Goal: Task Accomplishment & Management: Use online tool/utility

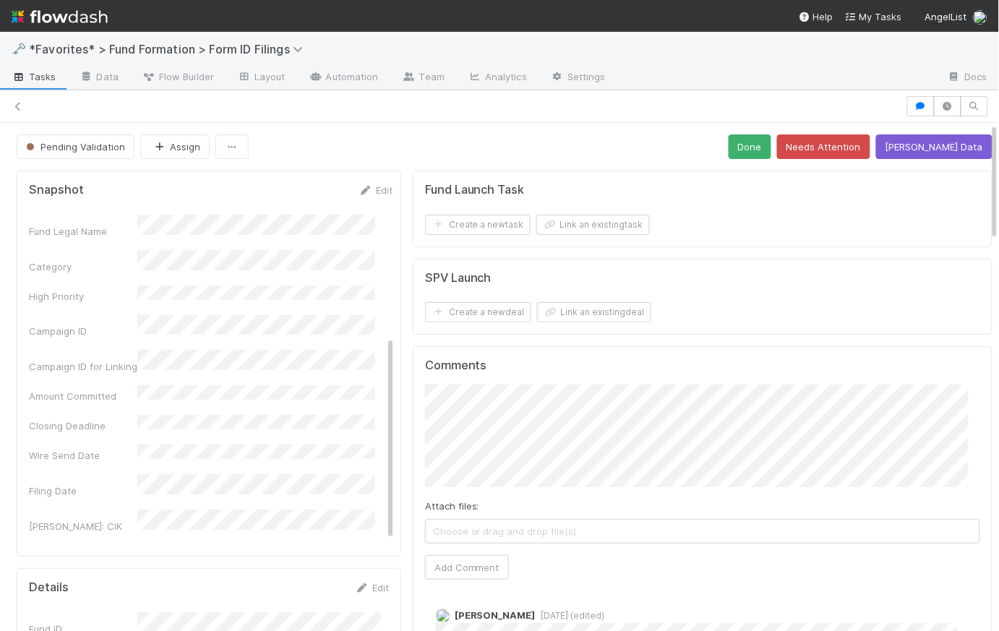
scroll to position [270, 0]
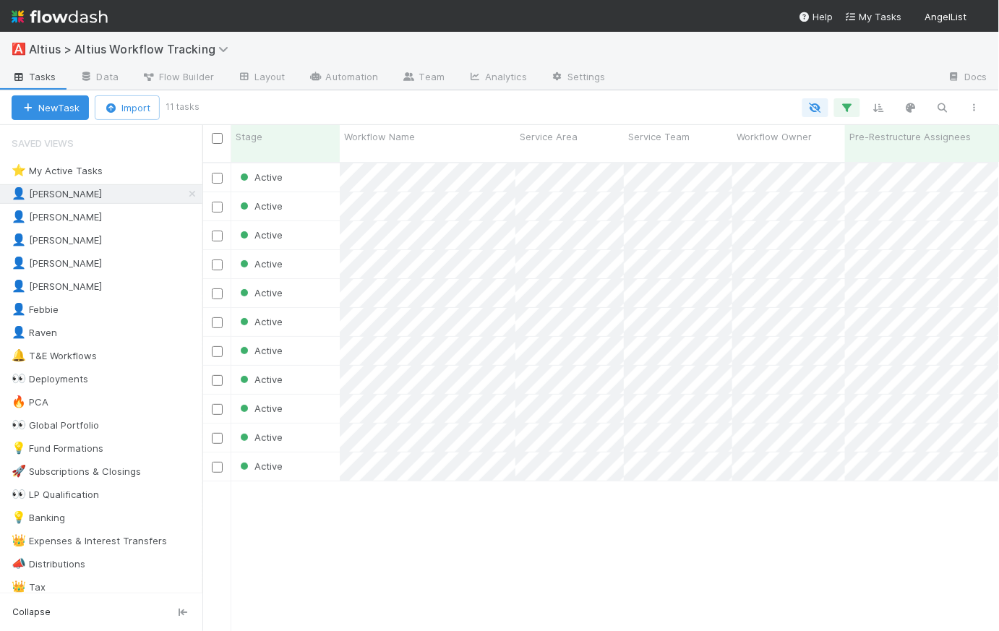
scroll to position [471, 787]
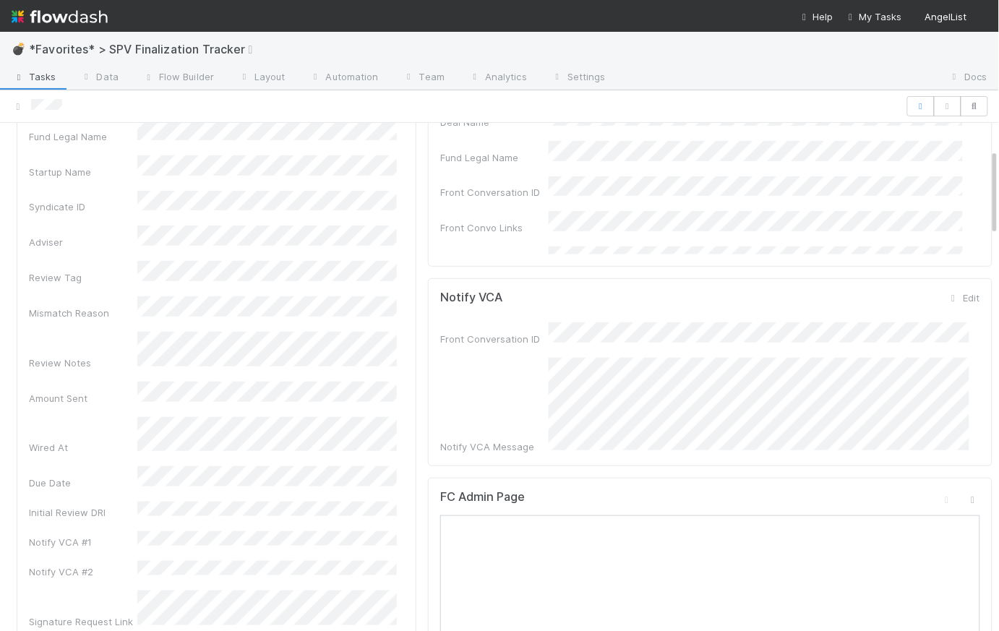
scroll to position [432, 0]
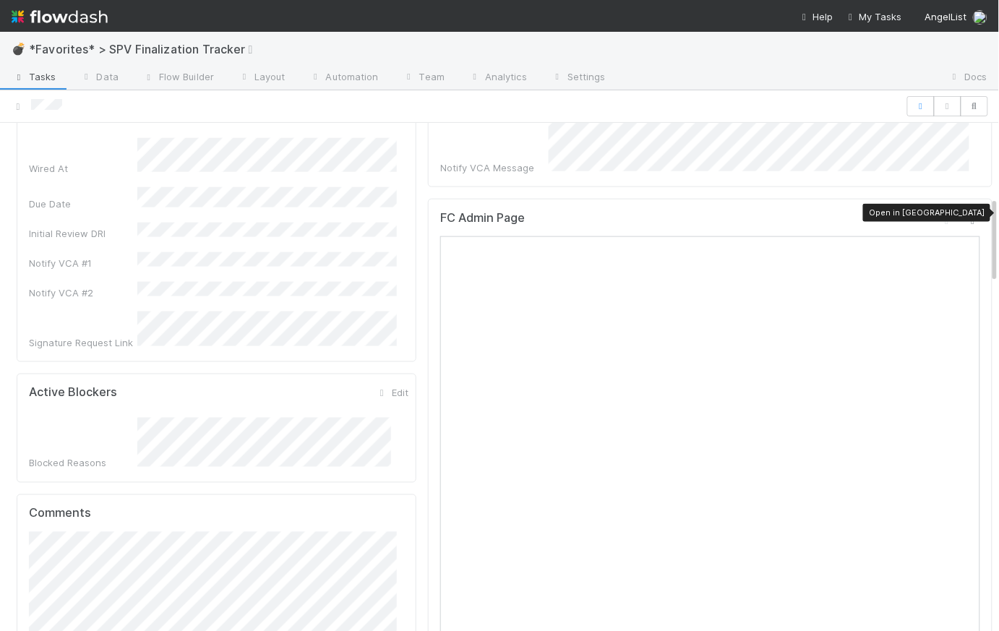
click at [966, 216] on icon at bounding box center [973, 220] width 14 height 9
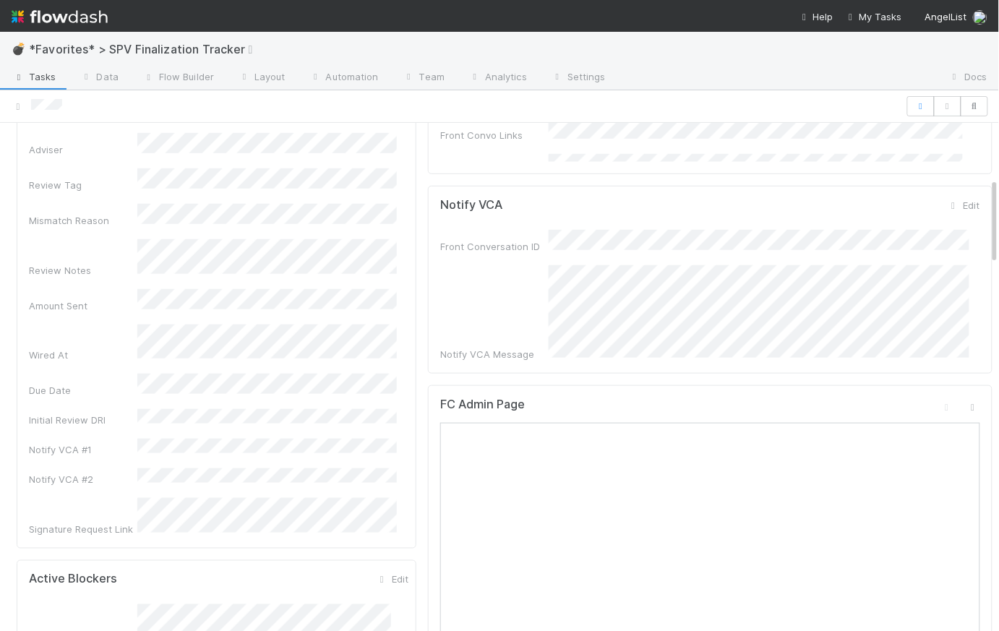
scroll to position [679, 0]
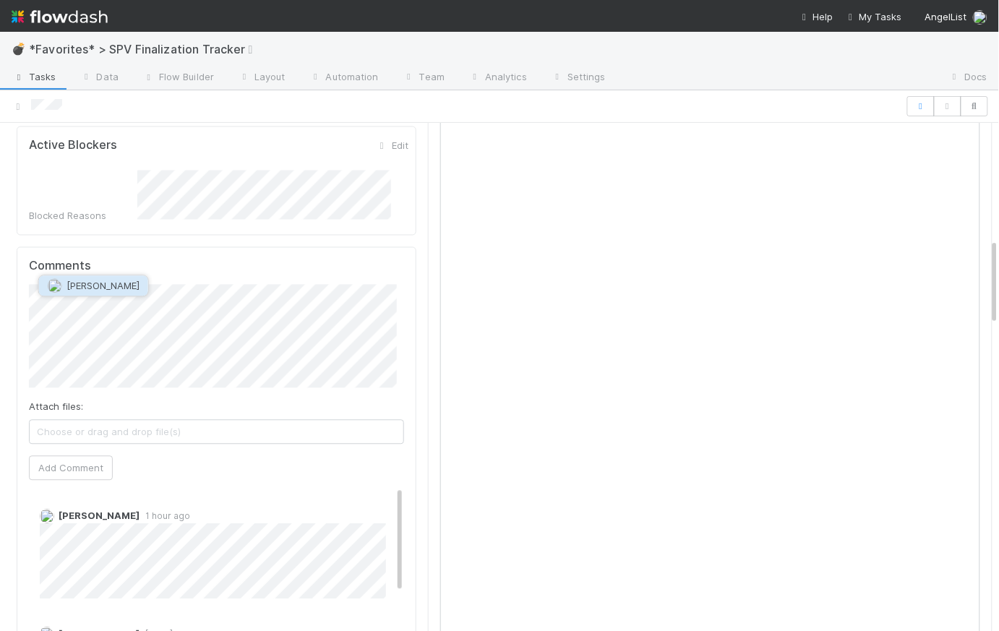
click at [128, 278] on button "Cody Maldonado" at bounding box center [93, 285] width 109 height 20
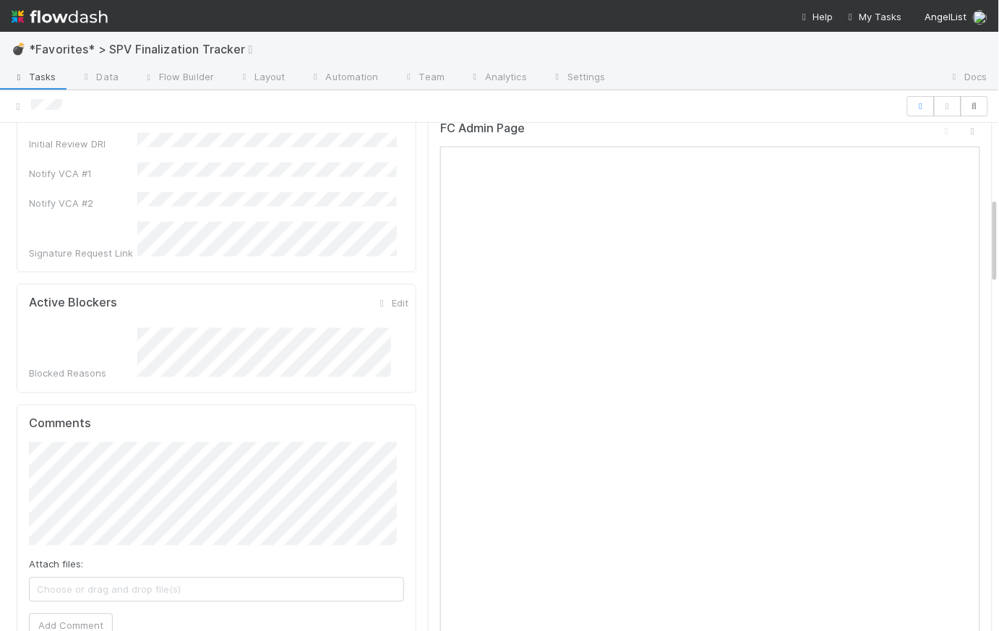
scroll to position [696, 0]
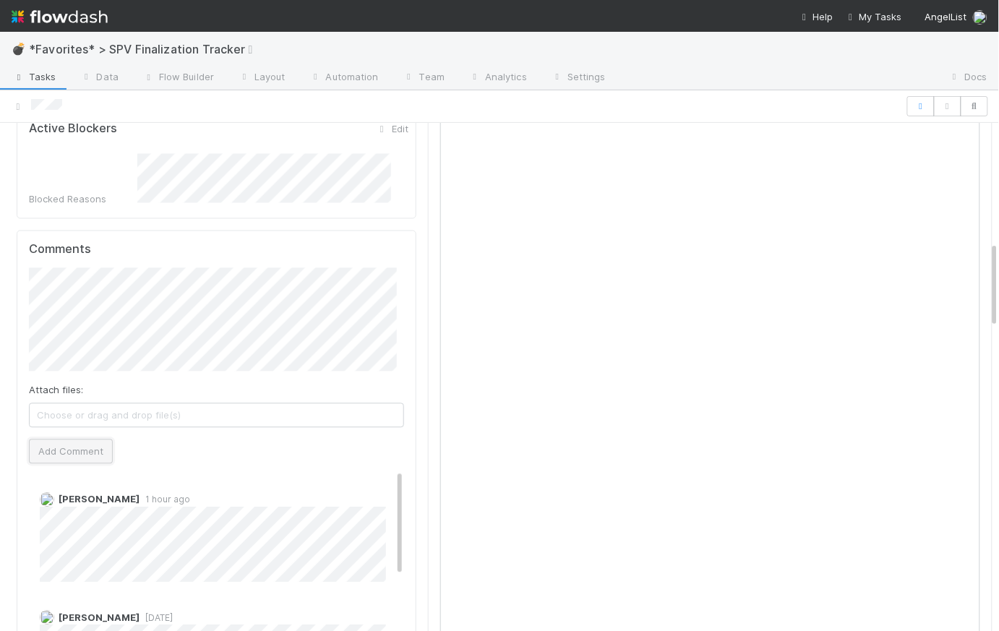
click at [88, 439] on button "Add Comment" at bounding box center [71, 451] width 84 height 25
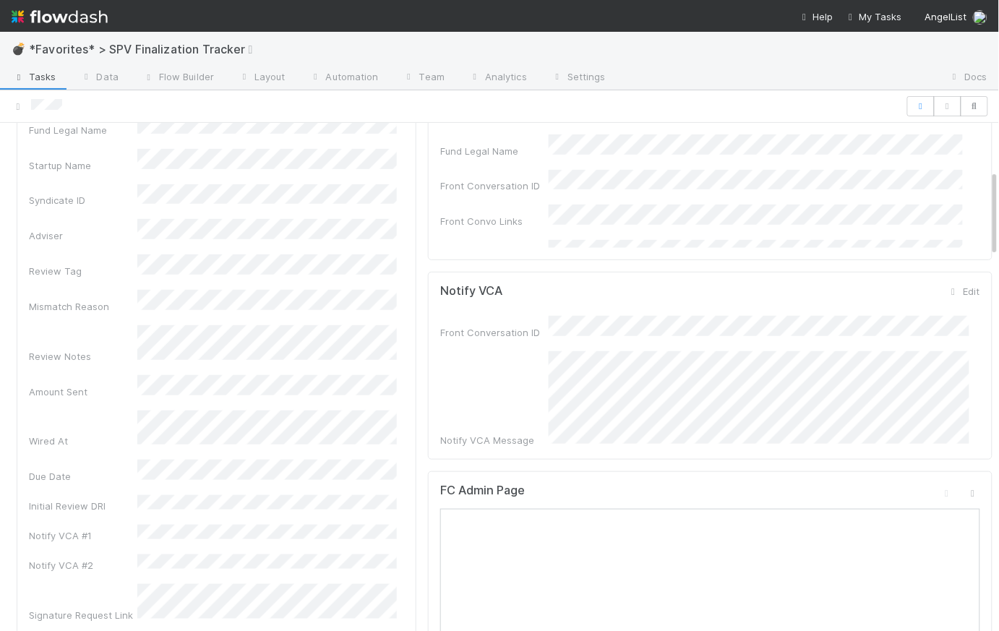
scroll to position [275, 0]
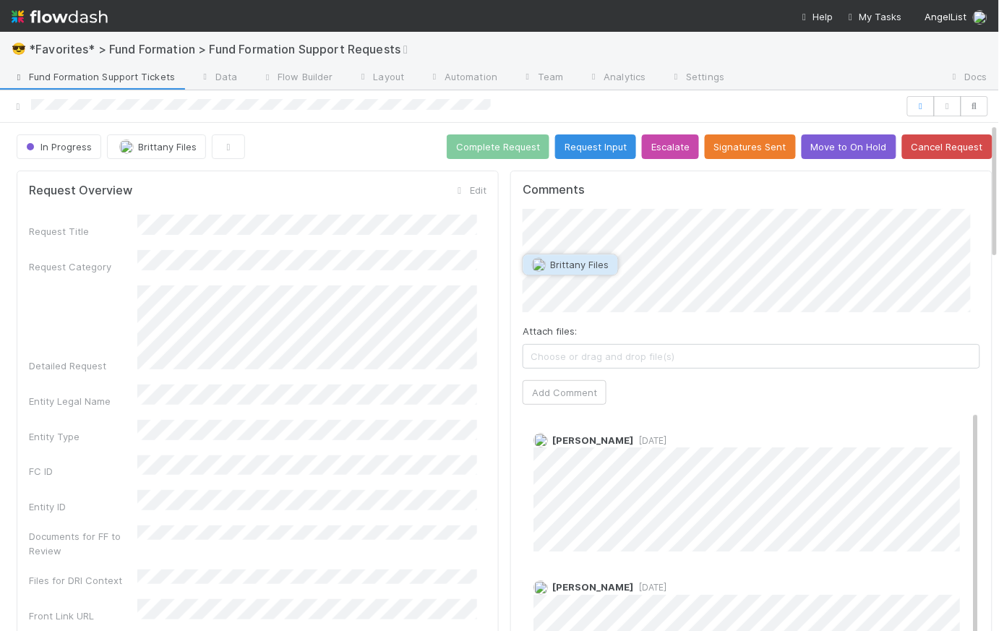
click at [589, 262] on span "Brittany Files" at bounding box center [580, 265] width 59 height 12
click at [580, 390] on button "Add Comment" at bounding box center [565, 392] width 84 height 25
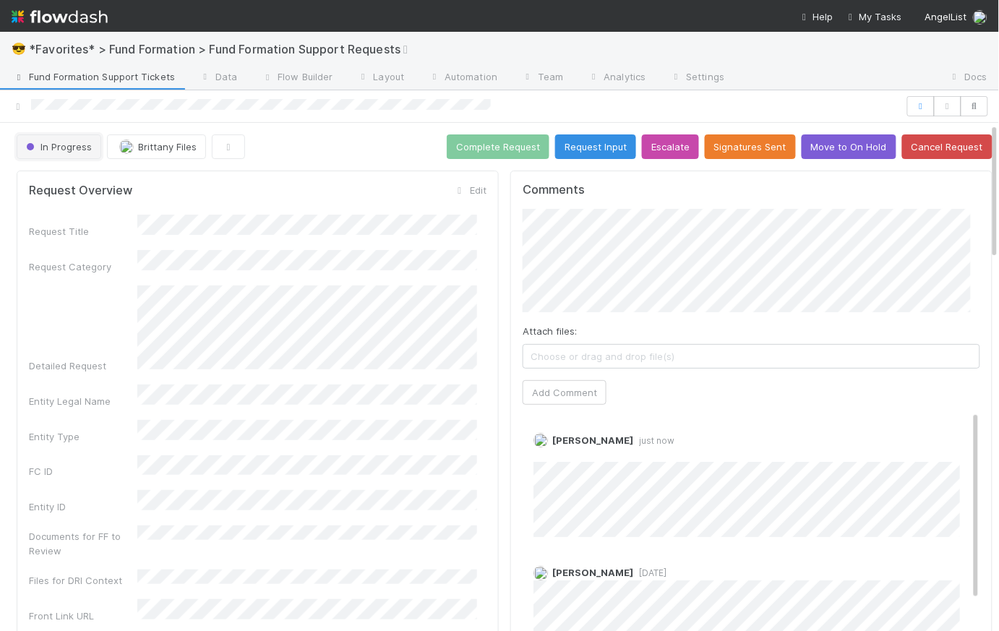
click at [55, 150] on span "In Progress" at bounding box center [57, 147] width 69 height 12
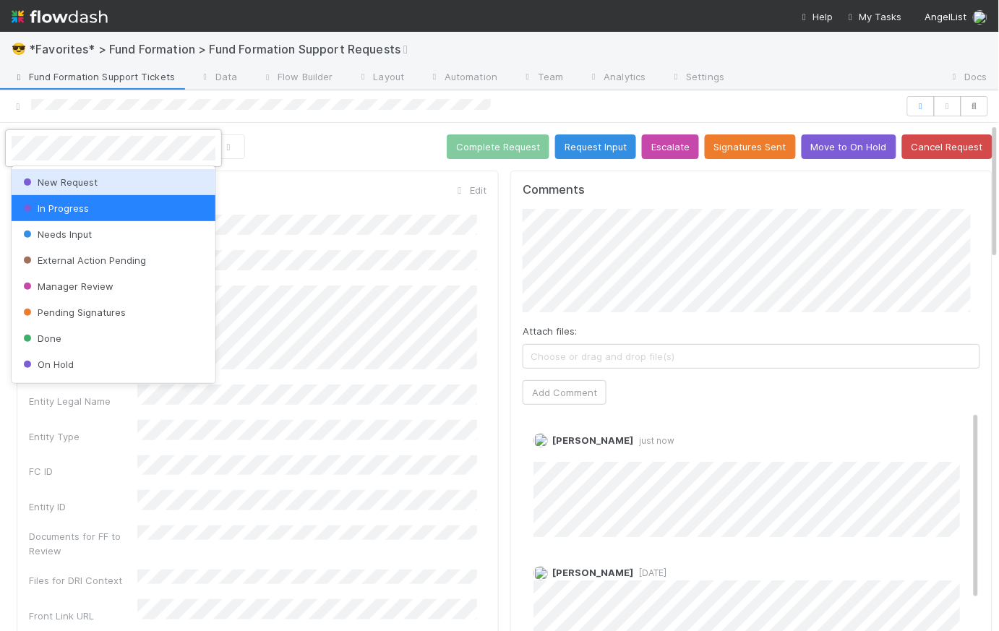
click at [65, 185] on span "New Request" at bounding box center [58, 182] width 77 height 12
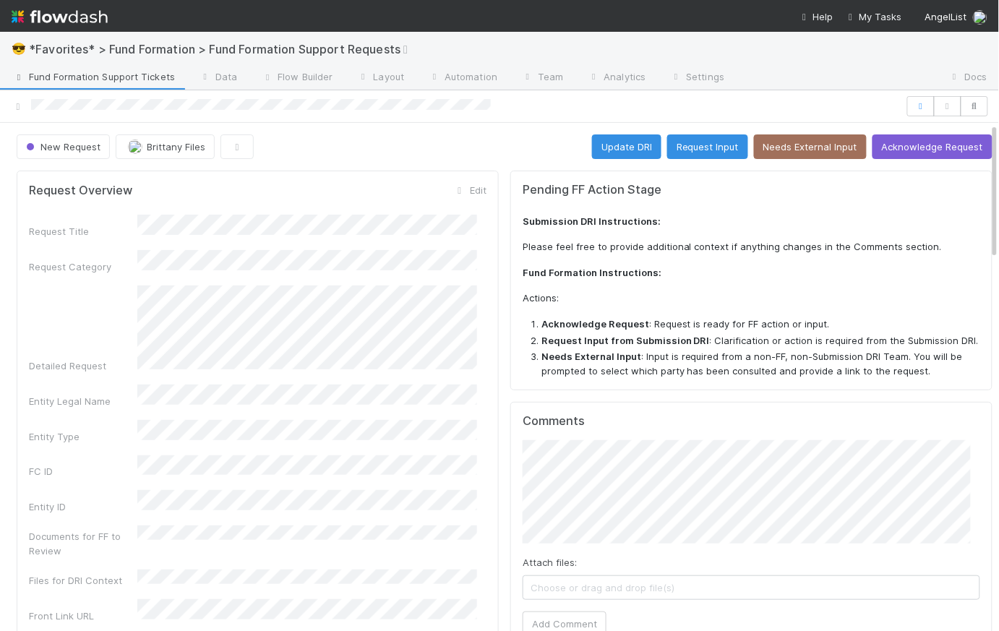
drag, startPoint x: 328, startPoint y: 159, endPoint x: 355, endPoint y: 158, distance: 26.8
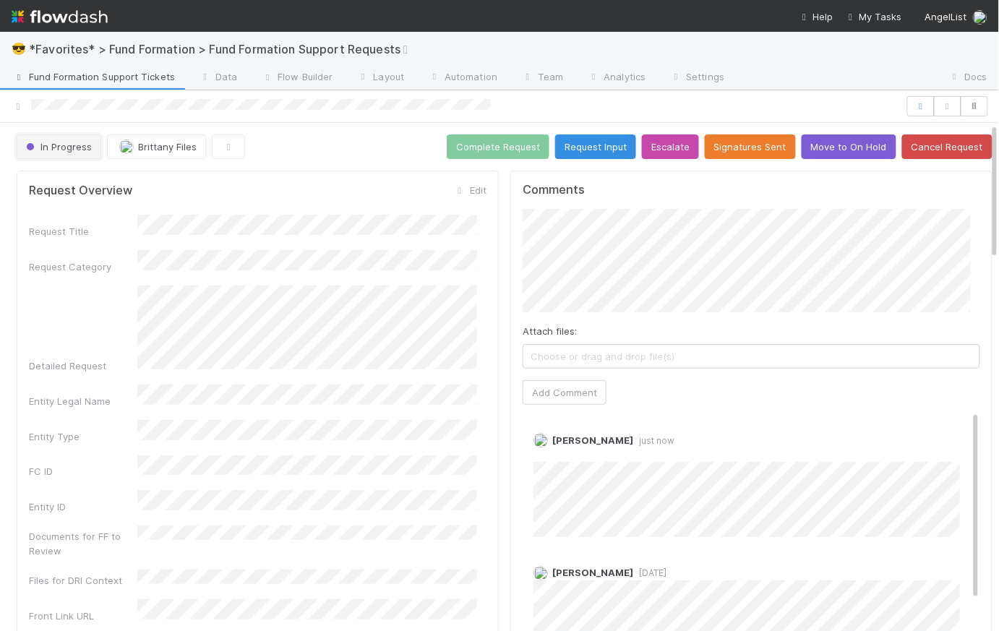
click at [68, 137] on button "In Progress" at bounding box center [59, 146] width 85 height 25
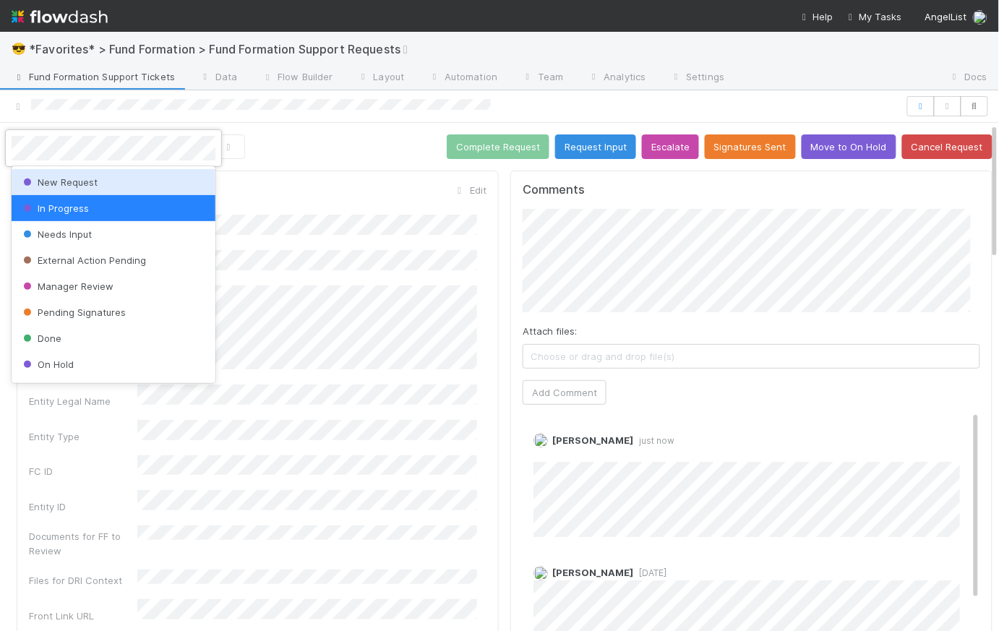
click at [67, 189] on div "New Request" at bounding box center [114, 182] width 204 height 26
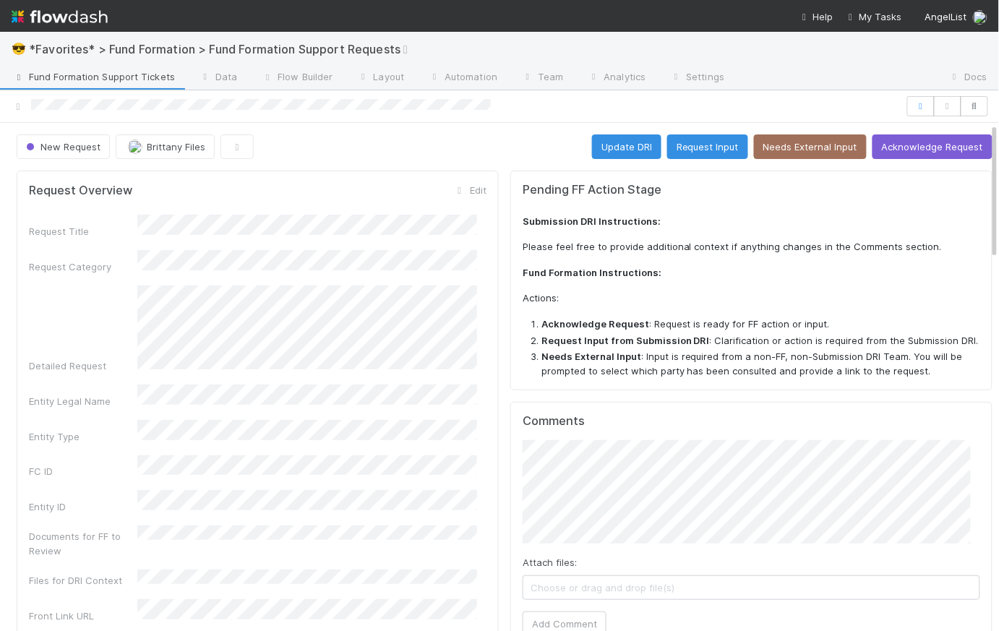
drag, startPoint x: 490, startPoint y: 142, endPoint x: 505, endPoint y: 140, distance: 15.3
click at [490, 141] on div "New Request Brittany Files Update DRI Request Input Needs External Input Acknow…" at bounding box center [505, 146] width 976 height 25
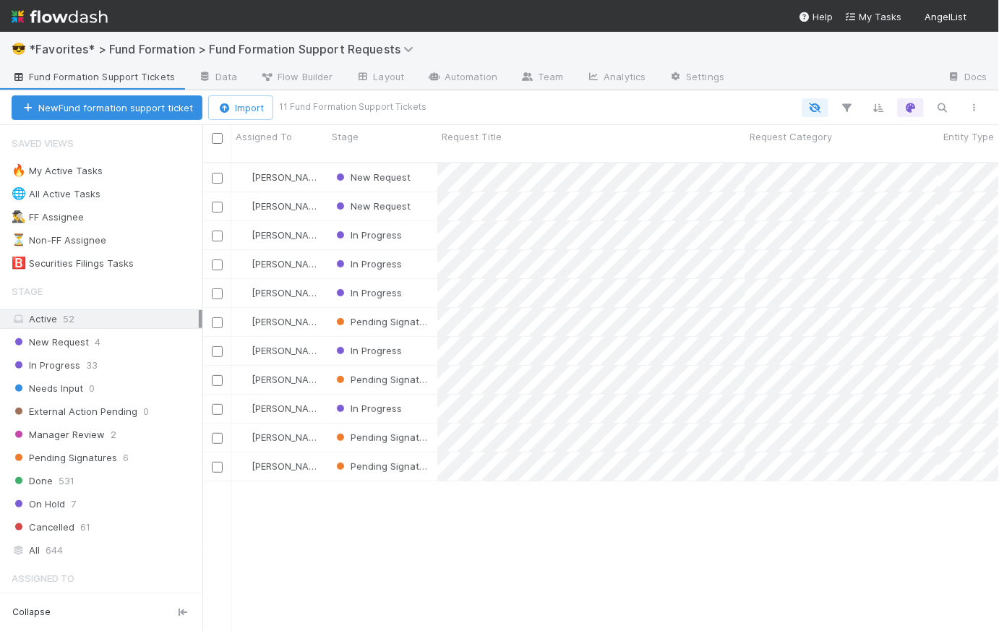
scroll to position [471, 787]
click at [427, 197] on div "New Request" at bounding box center [383, 206] width 110 height 28
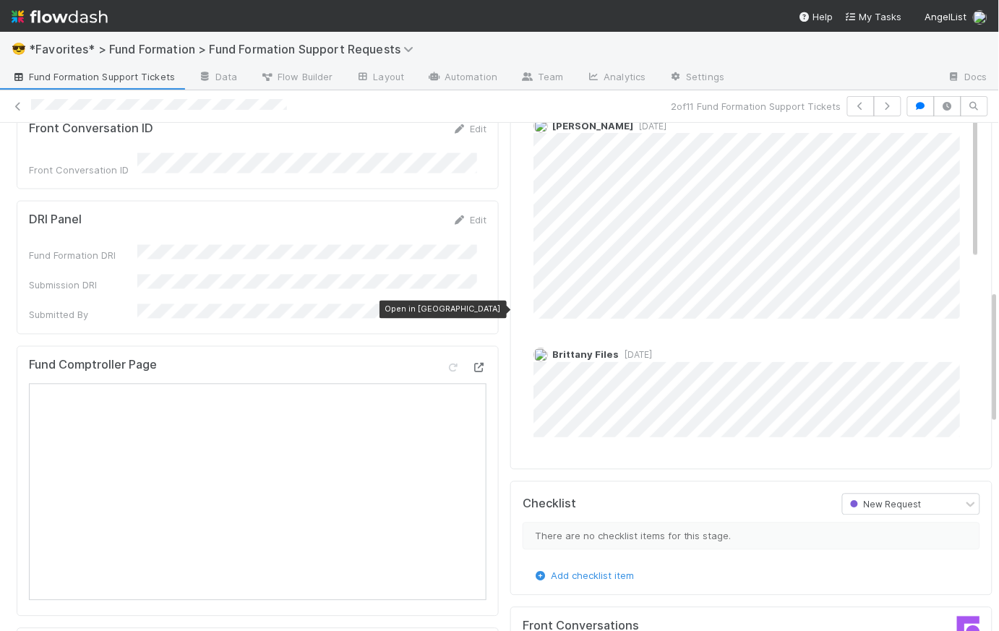
click at [472, 364] on icon at bounding box center [479, 368] width 14 height 9
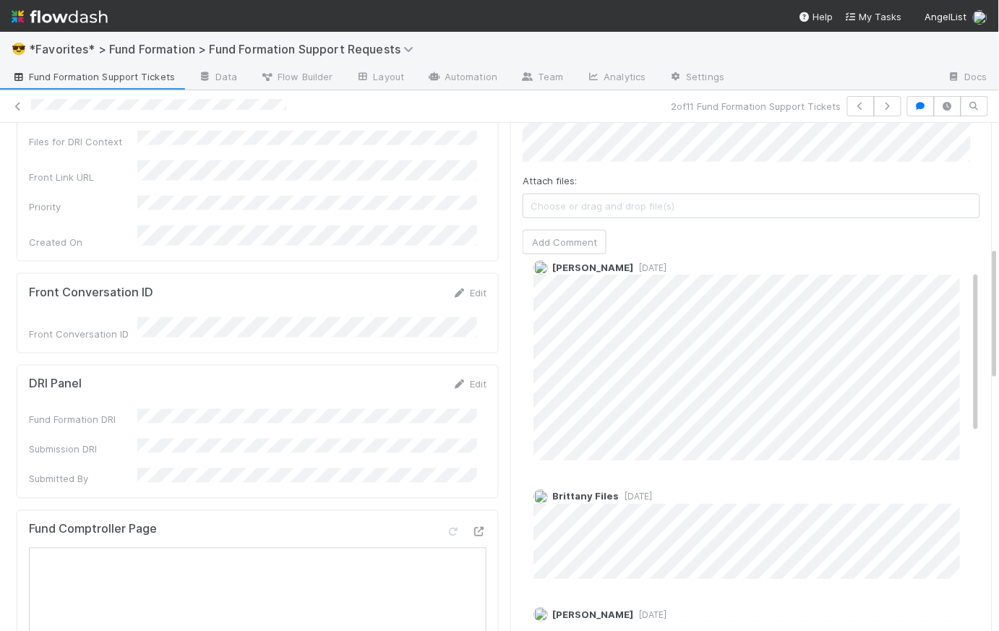
scroll to position [22, 0]
click at [633, 491] on span "1 day ago" at bounding box center [635, 496] width 33 height 11
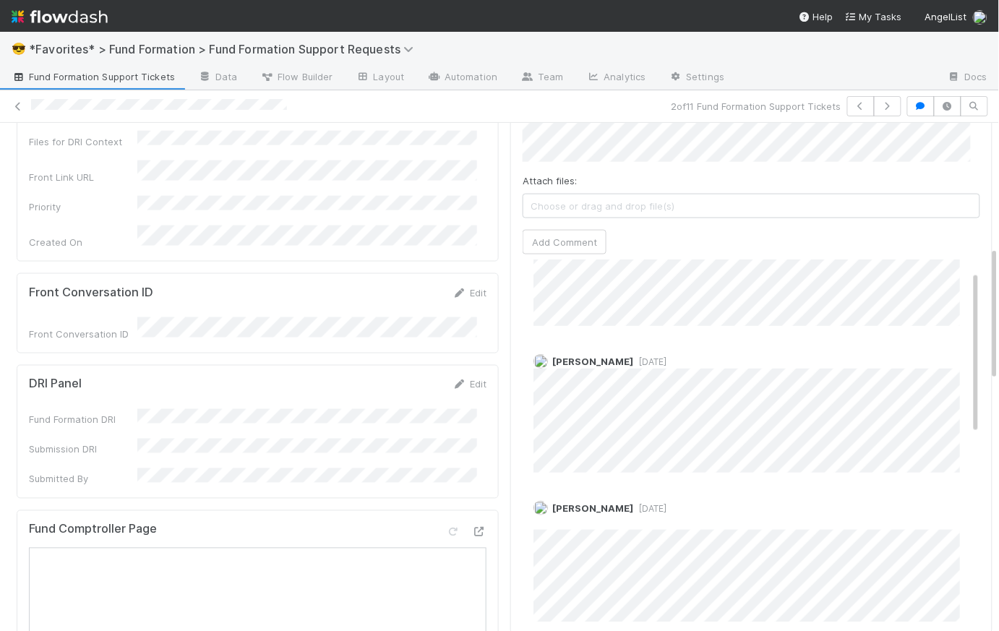
scroll to position [277, 0]
click at [638, 355] on span "1 day ago" at bounding box center [649, 360] width 33 height 11
click at [667, 502] on span "1 day ago" at bounding box center [649, 507] width 33 height 11
click at [633, 355] on span "1 day ago" at bounding box center [649, 360] width 33 height 11
click at [662, 503] on span "1 day ago" at bounding box center [649, 507] width 33 height 11
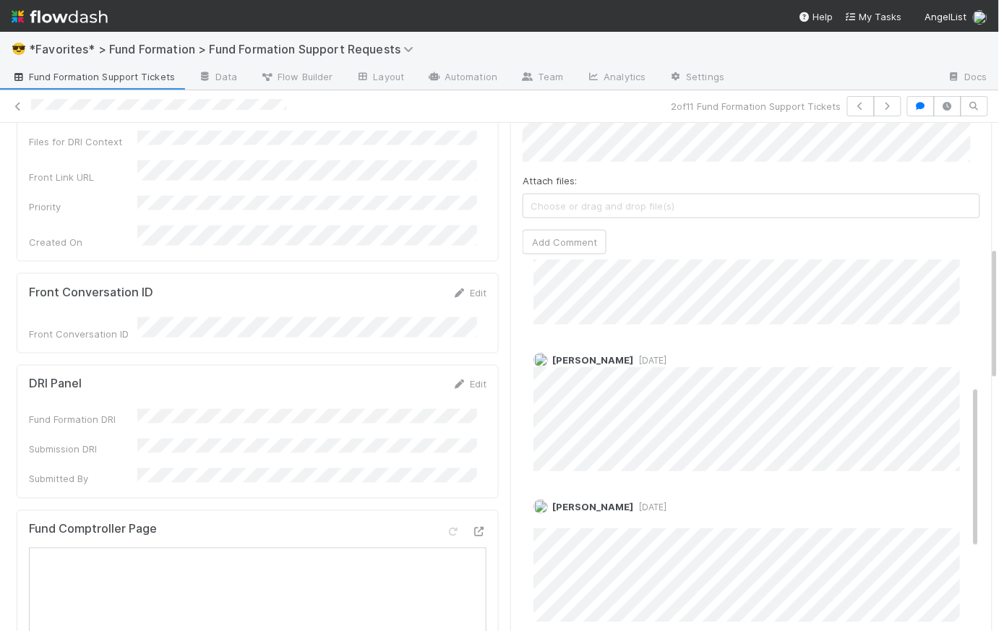
click at [633, 355] on span "[DATE]" at bounding box center [649, 360] width 33 height 11
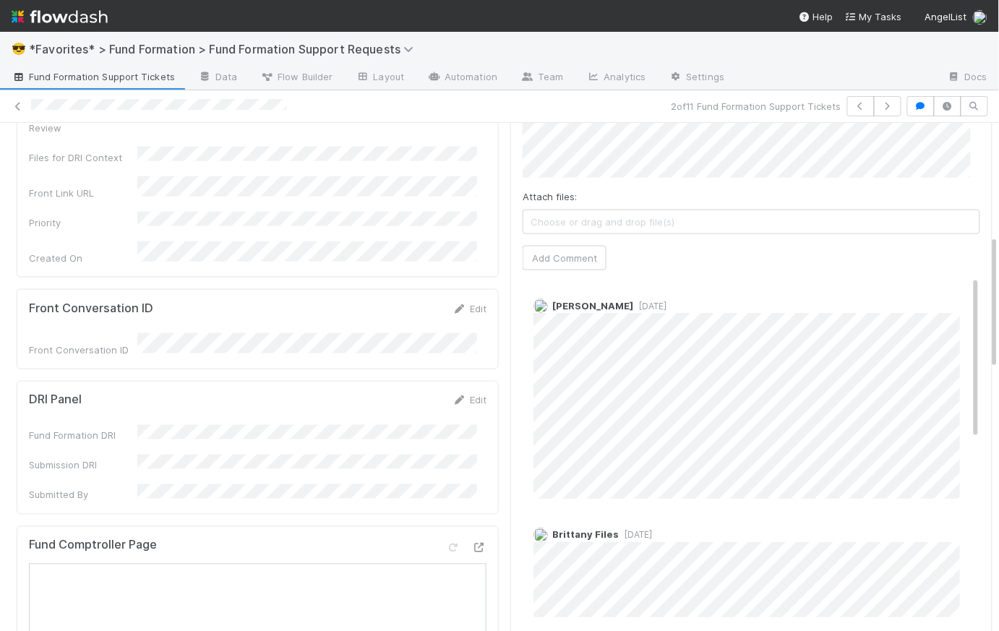
scroll to position [234, 0]
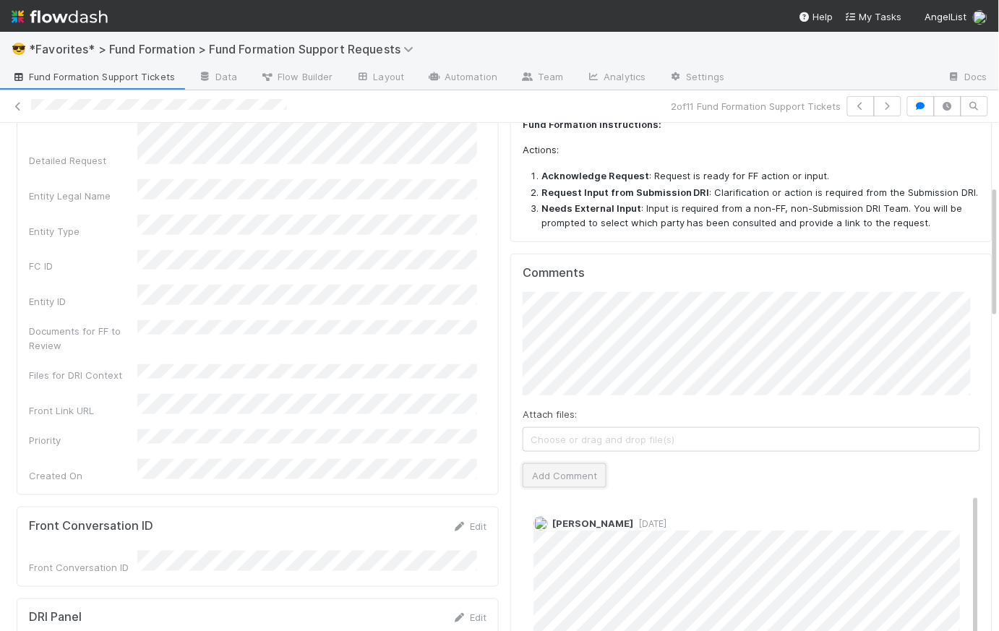
click at [570, 469] on button "Add Comment" at bounding box center [565, 475] width 84 height 25
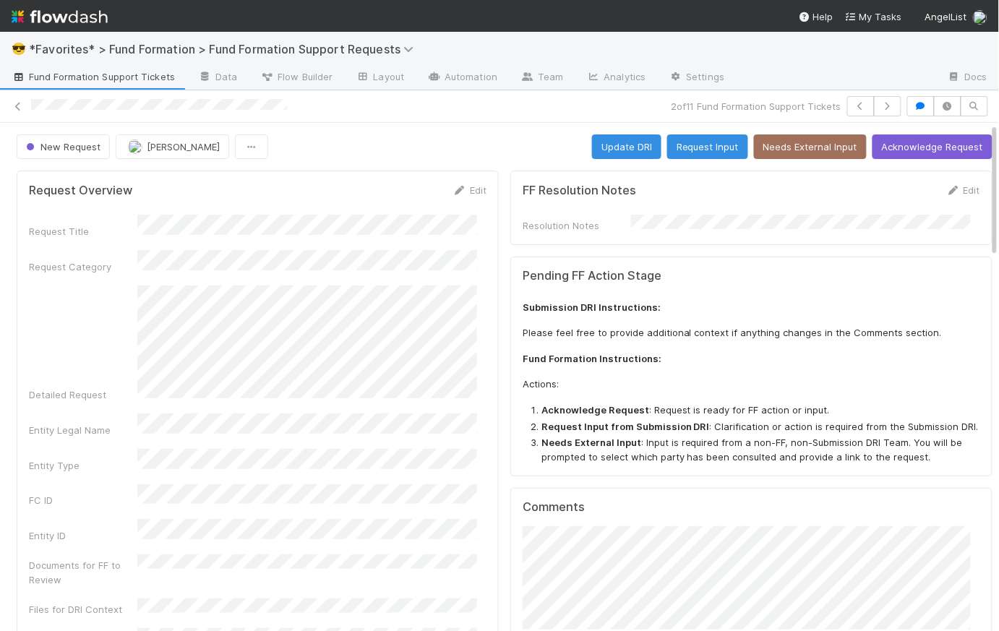
click at [489, 138] on div "New Request Catherine Lambright Update DRI Request Input Needs External Input A…" at bounding box center [505, 146] width 976 height 25
click at [489, 142] on div "New Request Catherine Lambright Update DRI Request Input Needs External Input A…" at bounding box center [505, 146] width 976 height 25
click at [910, 142] on button "Acknowledge Request" at bounding box center [933, 146] width 120 height 25
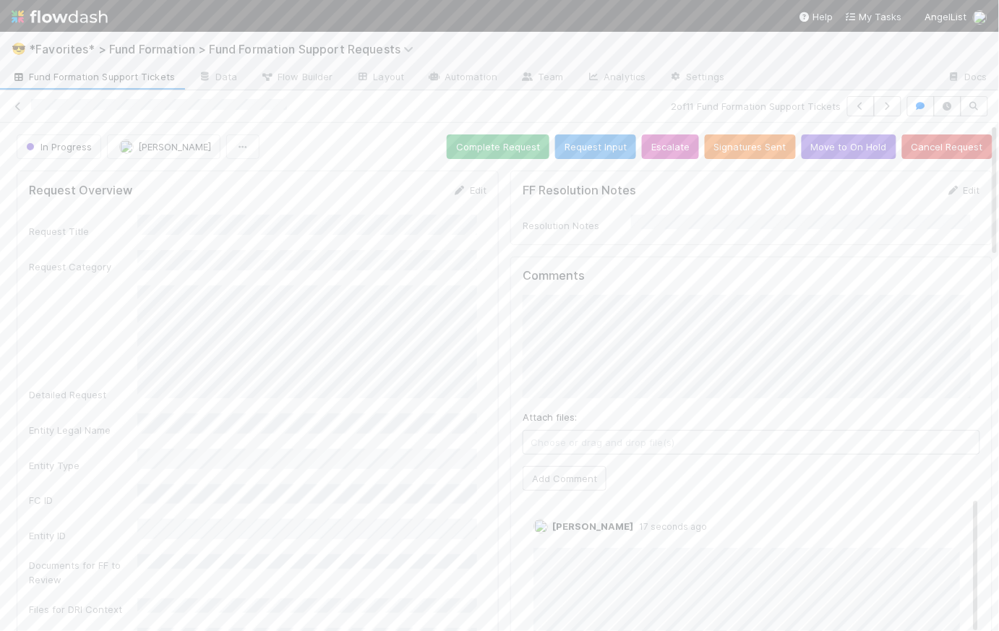
click at [77, 75] on span "Fund Formation Support Tickets" at bounding box center [93, 76] width 163 height 14
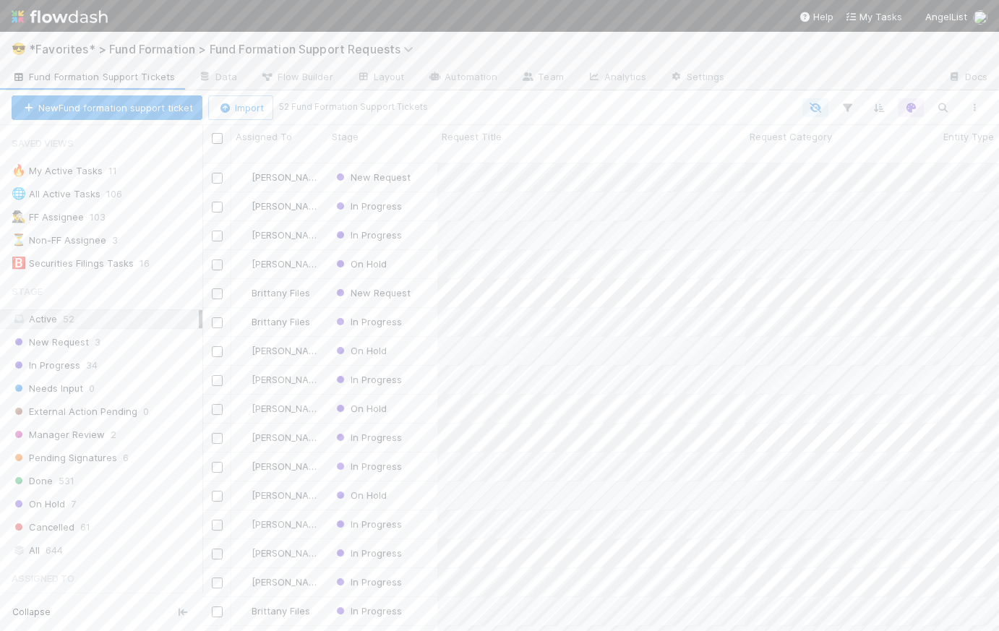
scroll to position [471, 787]
click at [94, 552] on div "All 644" at bounding box center [105, 551] width 187 height 18
click at [134, 346] on div "New Request 3" at bounding box center [107, 342] width 191 height 18
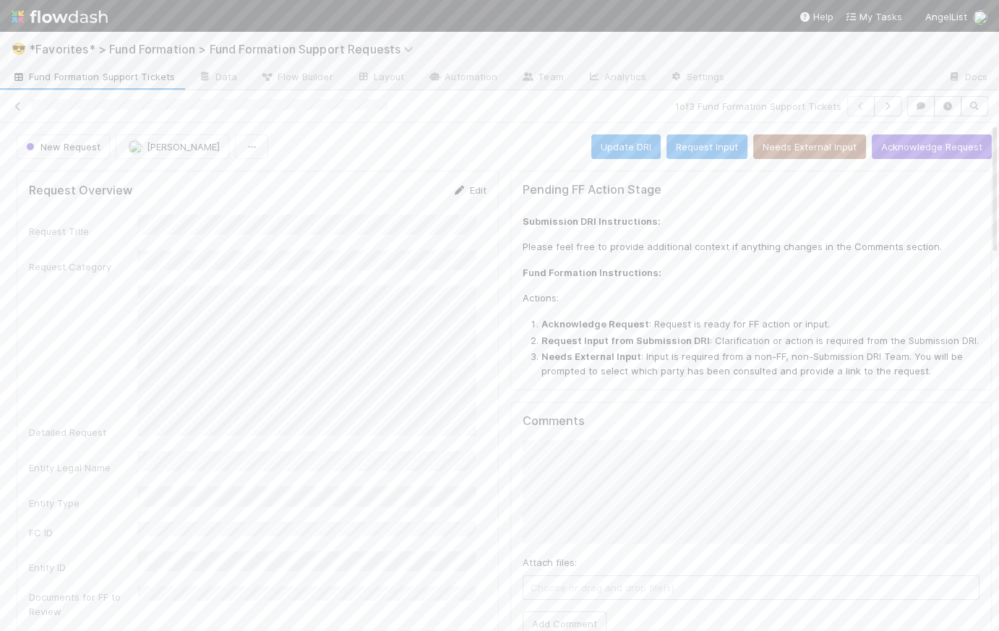
click at [469, 192] on link "Edit" at bounding box center [470, 190] width 34 height 12
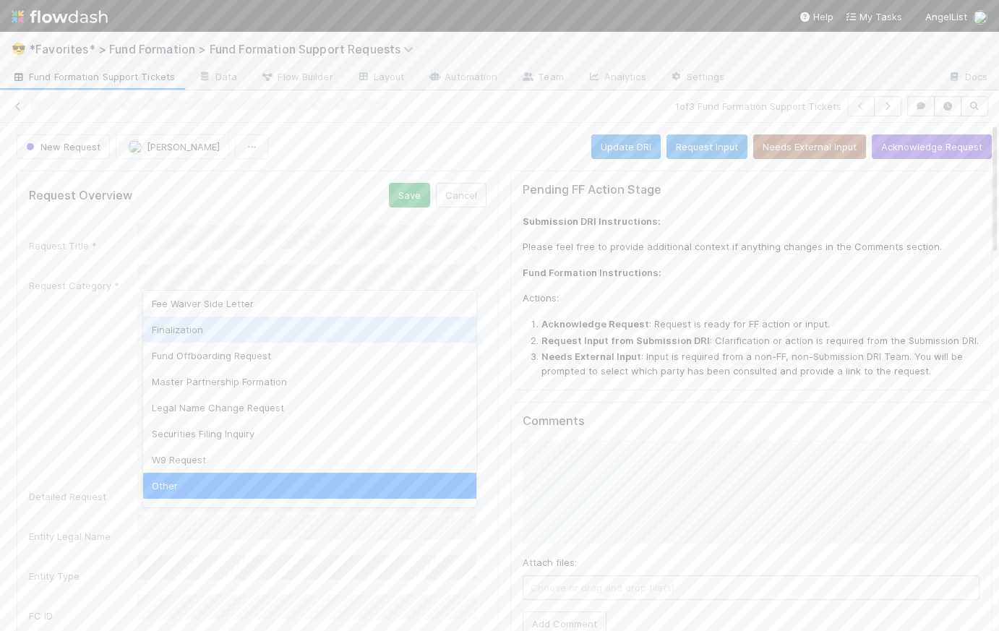
click at [239, 333] on div "Finalization" at bounding box center [309, 330] width 333 height 26
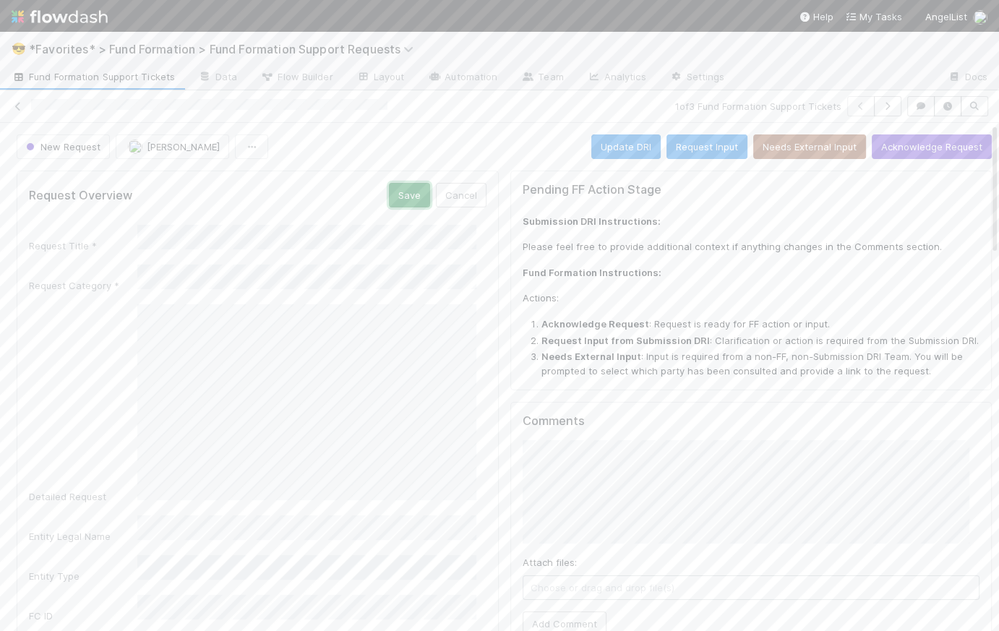
click at [404, 189] on button "Save" at bounding box center [409, 195] width 41 height 25
click at [503, 146] on div "New Request Catherine Lambright Update DRI Request Input Needs External Input A…" at bounding box center [504, 146] width 975 height 25
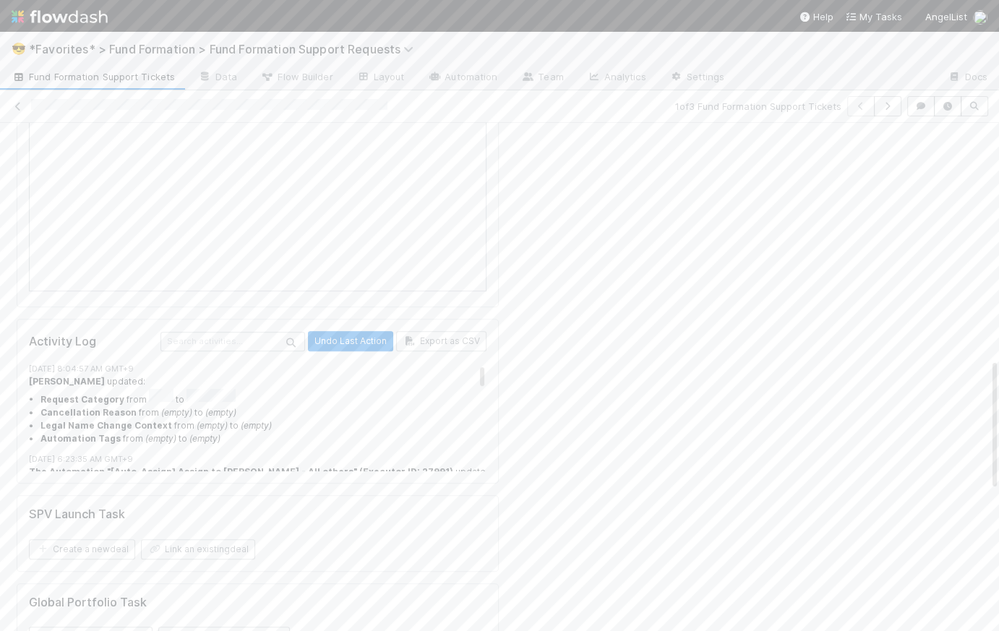
scroll to position [816, 0]
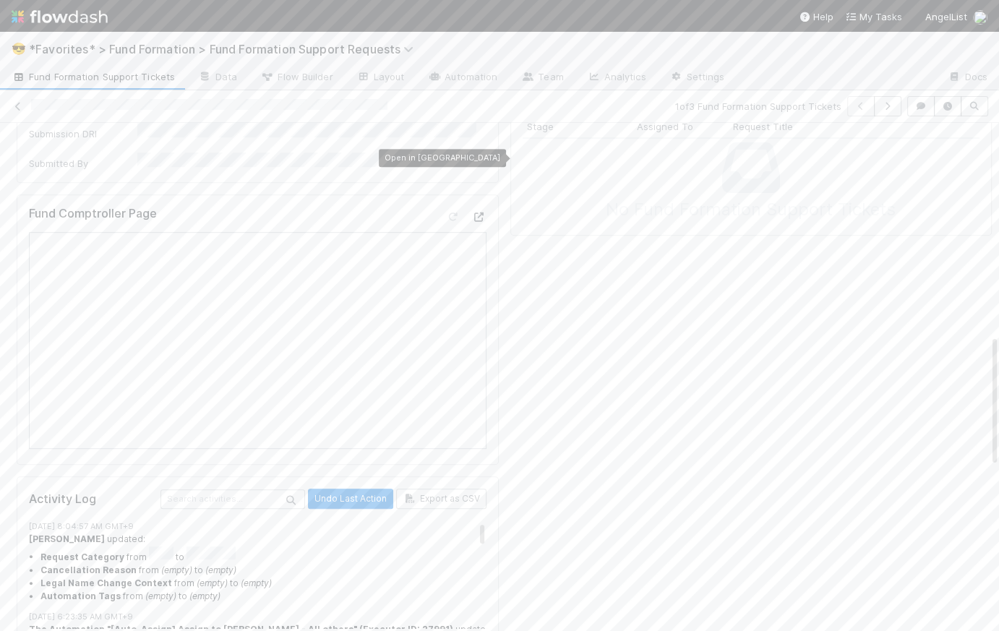
click at [472, 210] on div at bounding box center [479, 217] width 14 height 14
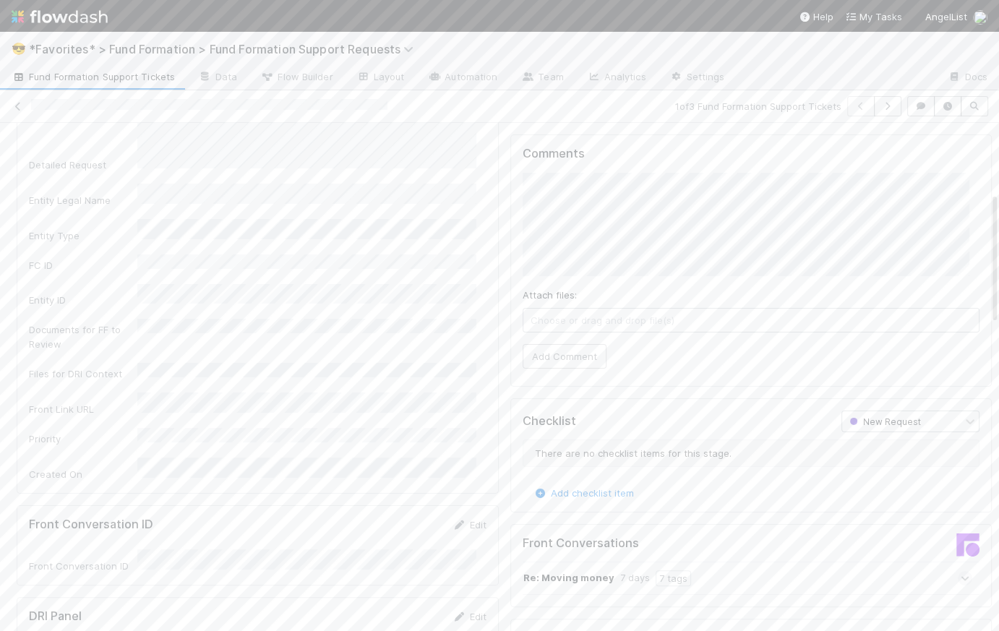
scroll to position [0, 0]
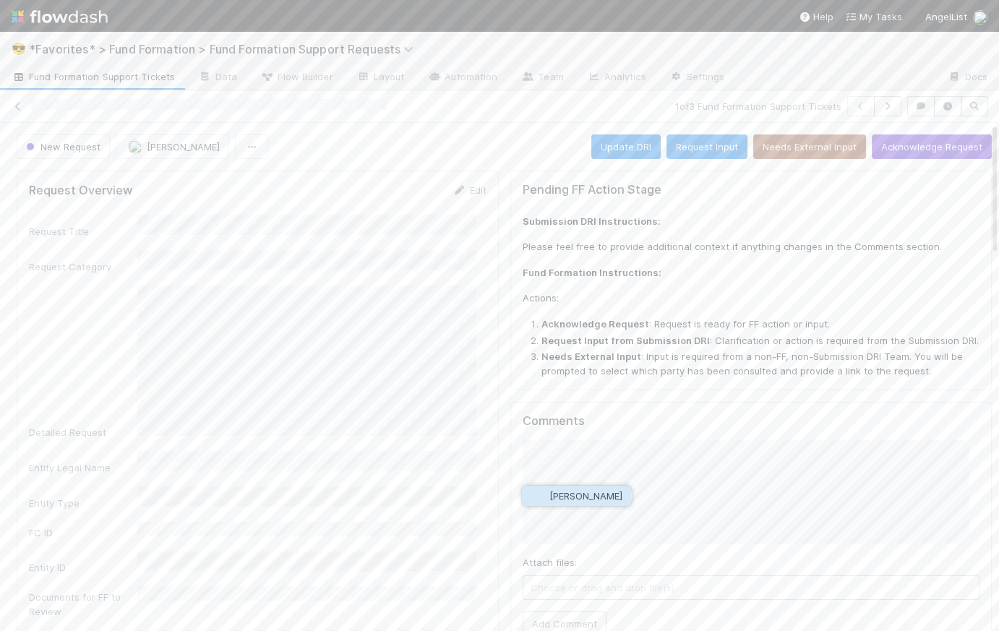
click at [606, 495] on span "Raven Jacinto" at bounding box center [586, 496] width 73 height 12
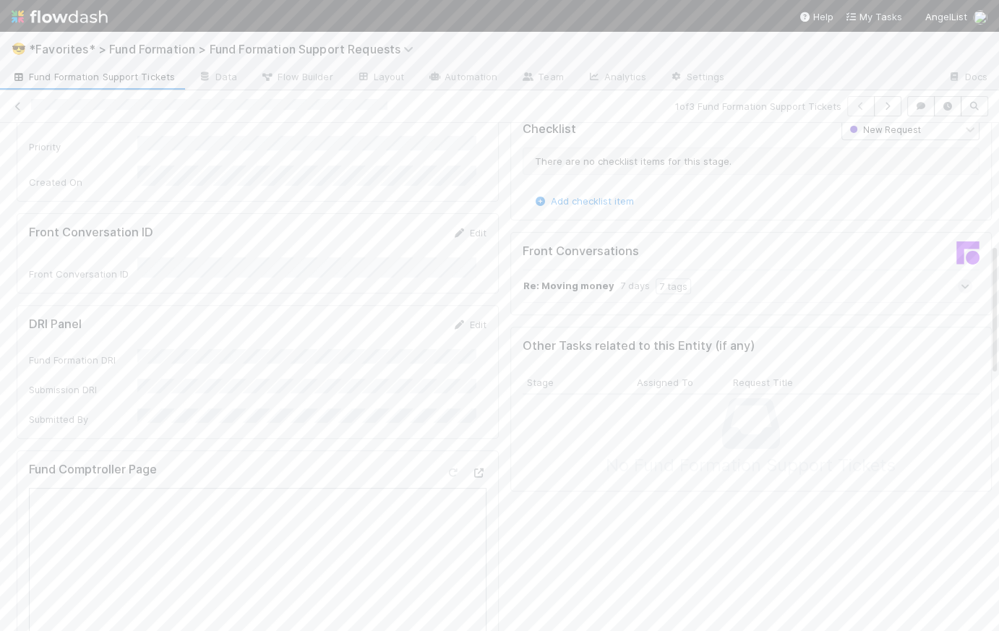
scroll to position [90, 0]
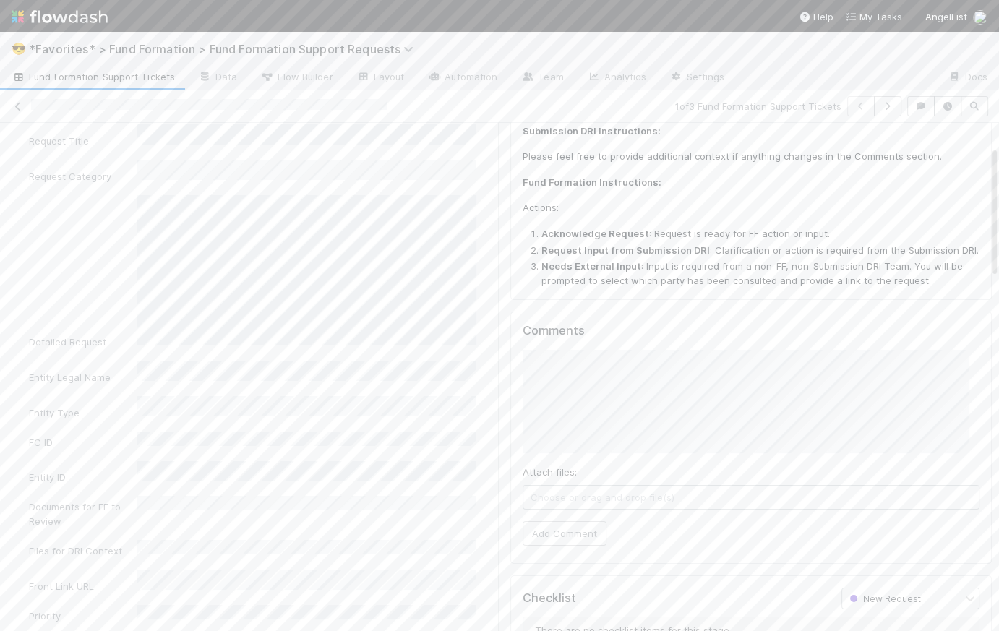
click at [510, 382] on div "Comments Attach files: Choose or drag and drop file(s) Add Comment" at bounding box center [751, 438] width 482 height 252
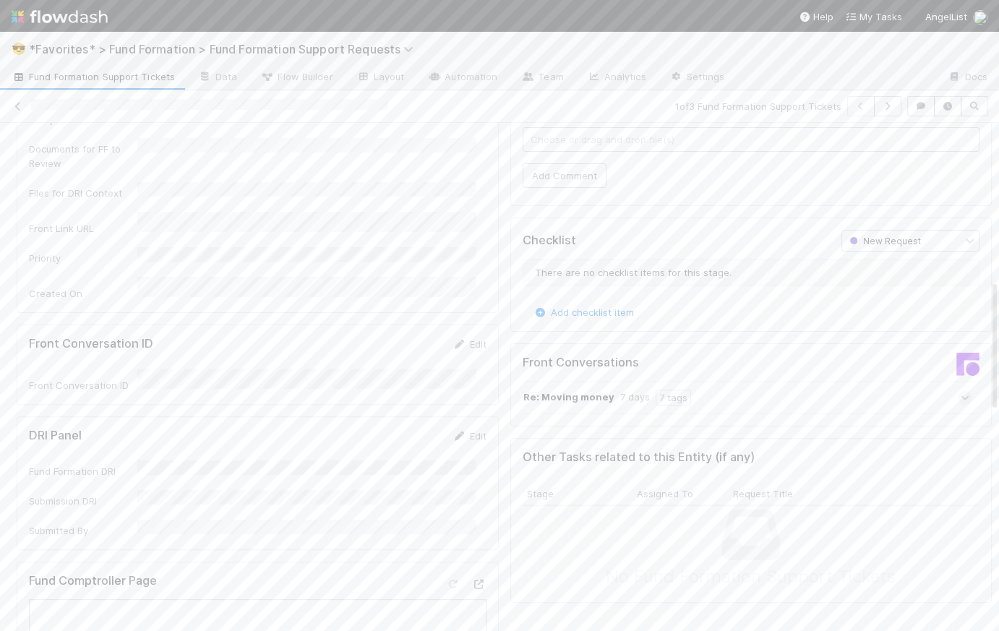
scroll to position [305, 0]
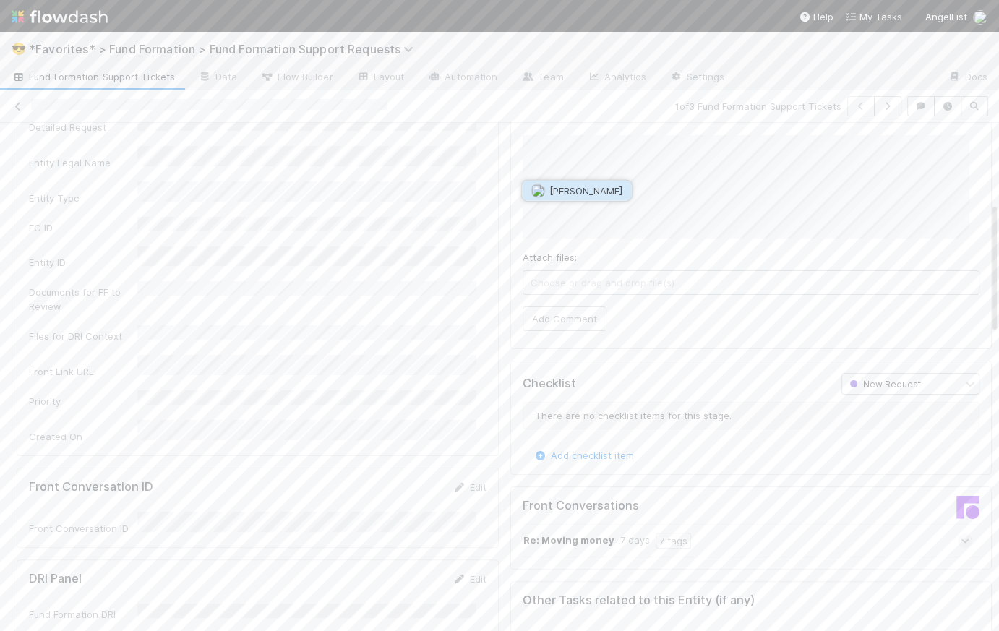
click at [606, 194] on span "Leia Slosberg" at bounding box center [586, 191] width 73 height 12
click at [594, 188] on span "Raven Jacinto" at bounding box center [586, 191] width 73 height 12
click at [588, 251] on span "Brittany Files" at bounding box center [579, 249] width 59 height 12
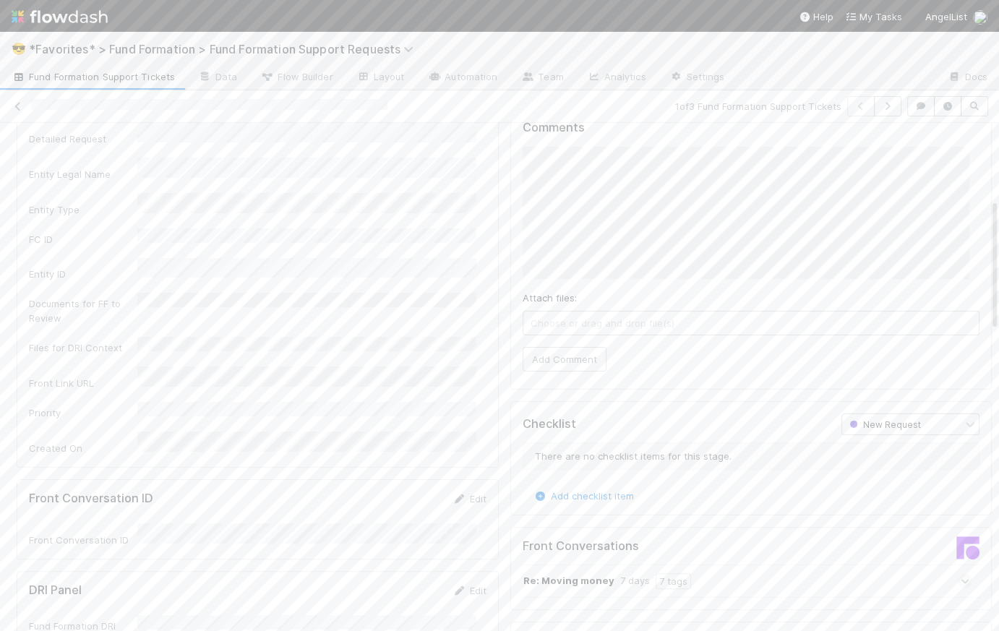
scroll to position [290, 0]
click at [510, 256] on div "Comments Attach files: Choose or drag and drop file(s) Add Comment" at bounding box center [751, 245] width 482 height 266
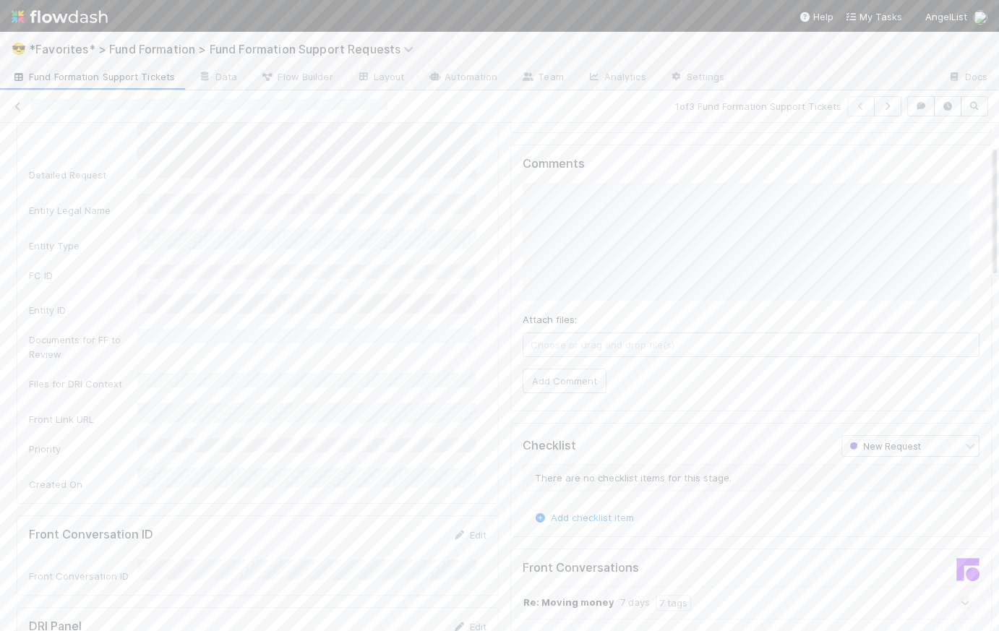
scroll to position [263, 0]
click at [580, 372] on button "Add Comment" at bounding box center [565, 375] width 84 height 25
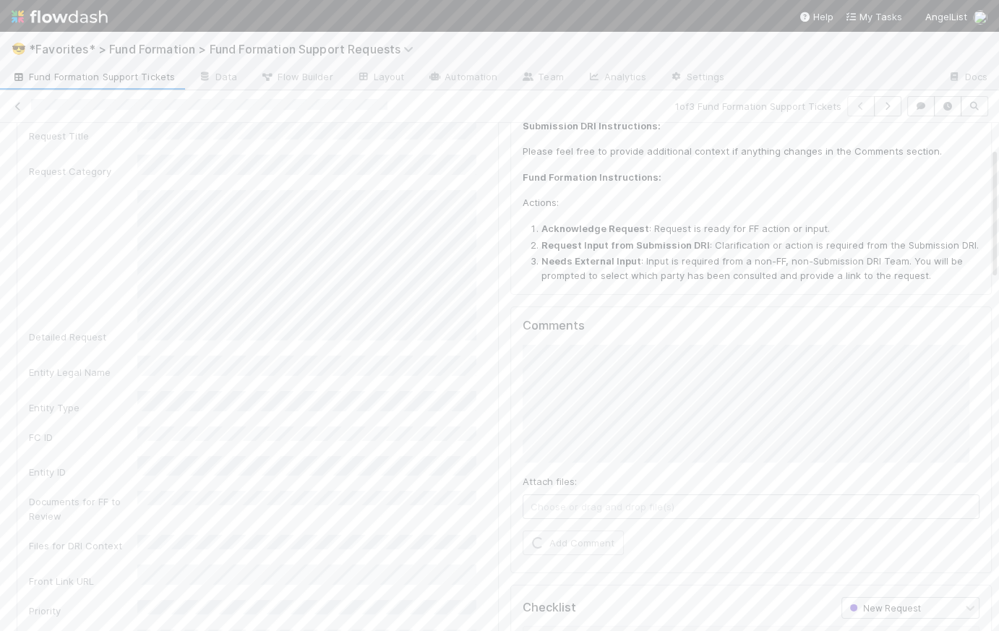
scroll to position [0, 0]
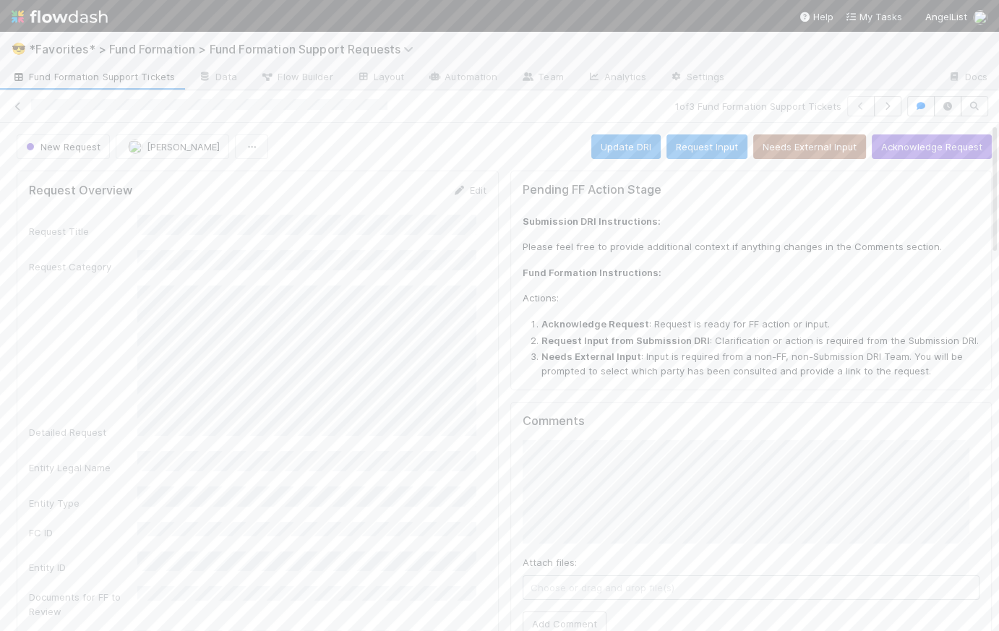
click at [491, 138] on div "New Request Catherine Lambright Update DRI Request Input Needs External Input A…" at bounding box center [504, 146] width 975 height 25
click at [495, 155] on div "New Request Catherine Lambright Update DRI Request Input Needs External Input A…" at bounding box center [504, 146] width 975 height 25
click at [912, 141] on button "Acknowledge Request" at bounding box center [932, 146] width 120 height 25
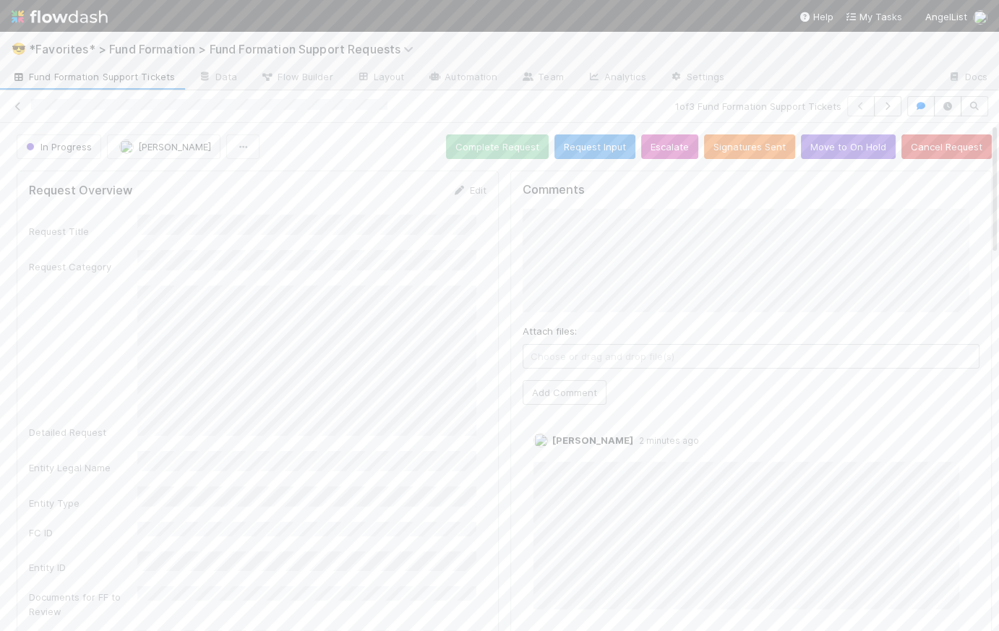
click at [56, 77] on span "Fund Formation Support Tickets" at bounding box center [93, 76] width 163 height 14
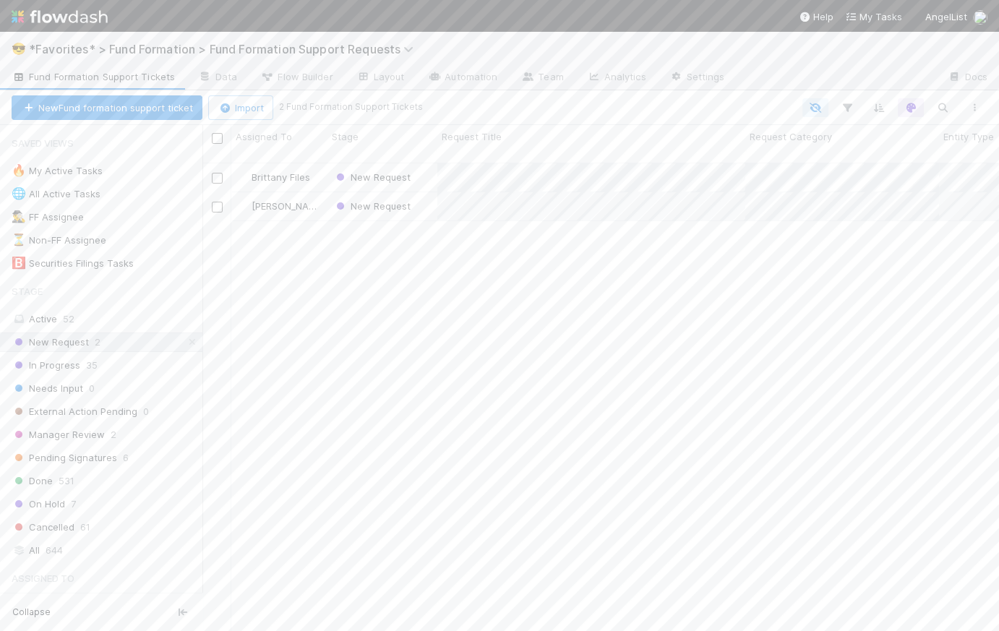
scroll to position [471, 787]
click at [348, 241] on div "Brittany Files New Request 8/23/25, 6:30:09 AM 8/29/25, 7:33:31 AM 0 0 0 0 0 Ri…" at bounding box center [600, 403] width 797 height 480
click at [425, 163] on div "New Request" at bounding box center [383, 177] width 110 height 28
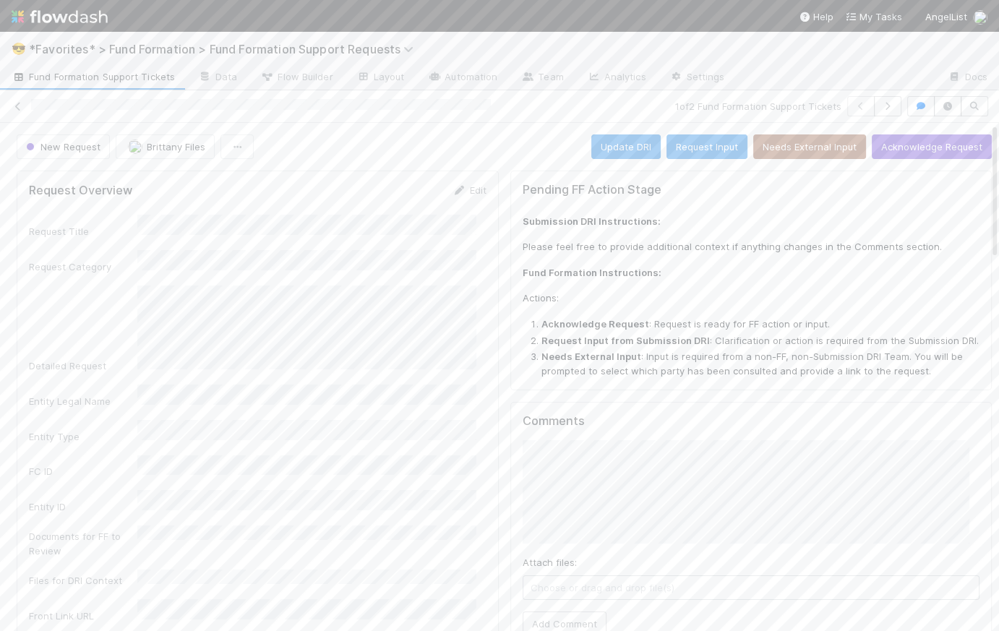
click at [62, 81] on span "Fund Formation Support Tickets" at bounding box center [93, 76] width 163 height 14
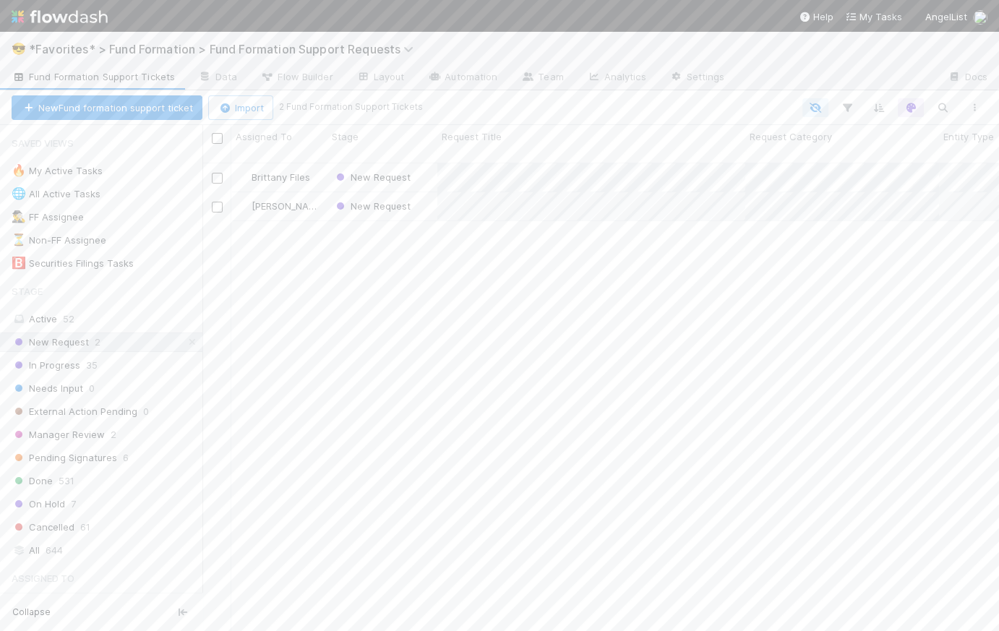
scroll to position [471, 787]
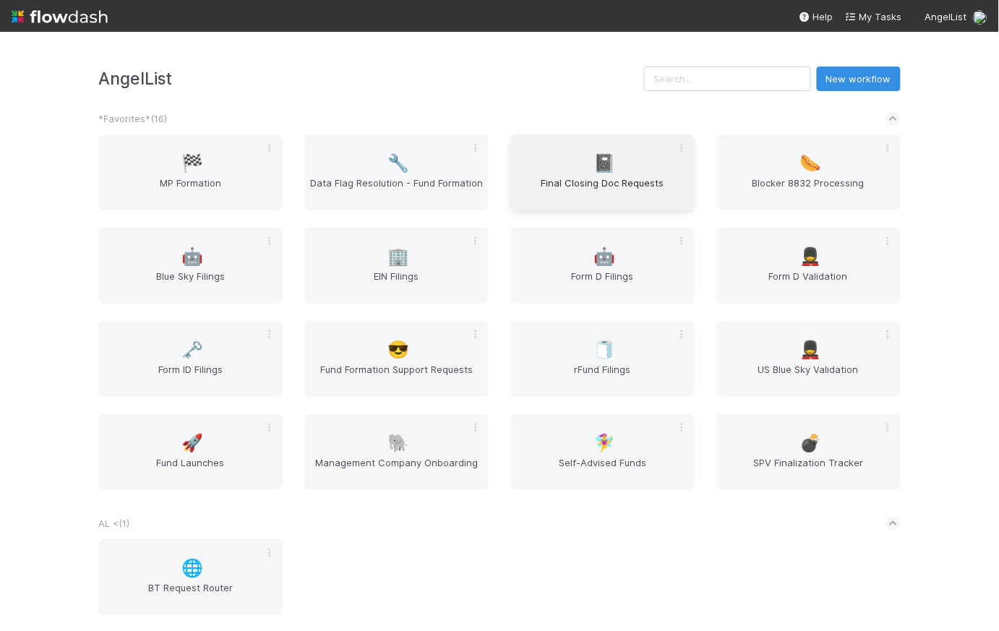
click at [570, 186] on span "Final Closing Doc Requests" at bounding box center [602, 190] width 173 height 29
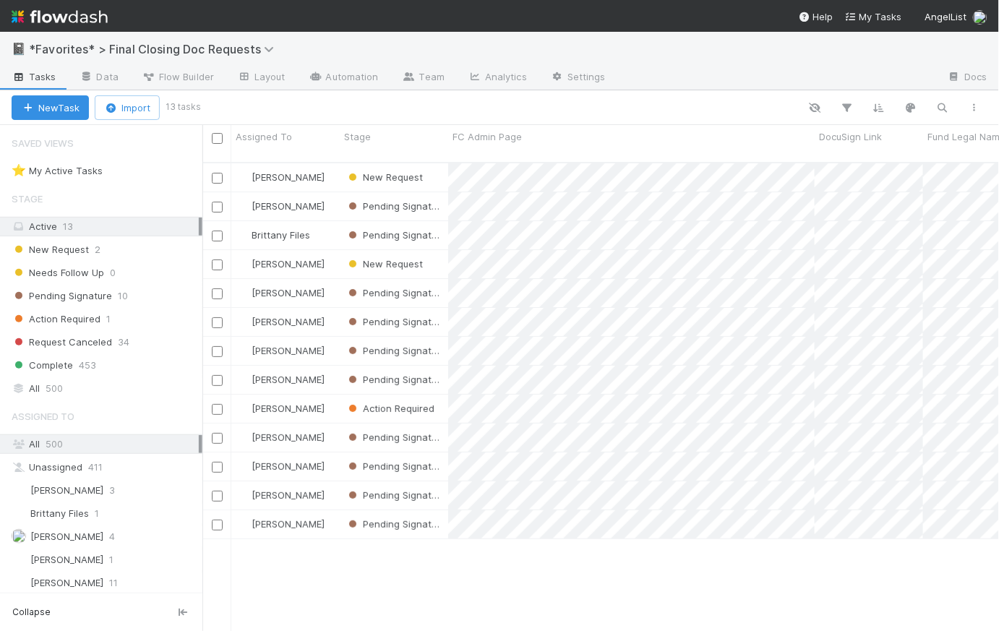
scroll to position [471, 787]
click at [85, 252] on span "New Request" at bounding box center [50, 250] width 77 height 18
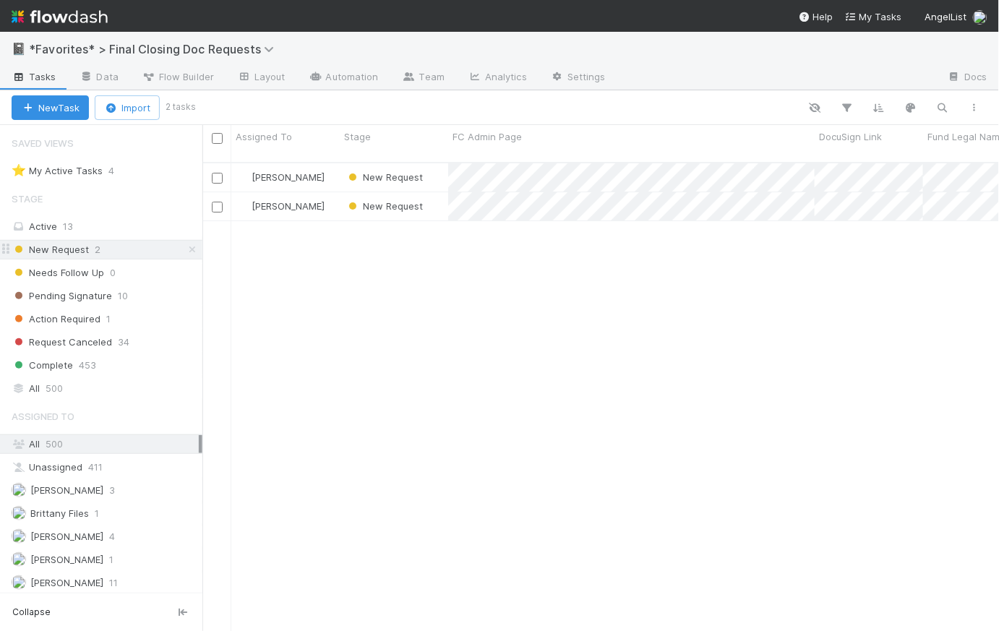
scroll to position [471, 787]
click at [85, 584] on span "[PERSON_NAME]" at bounding box center [66, 583] width 73 height 12
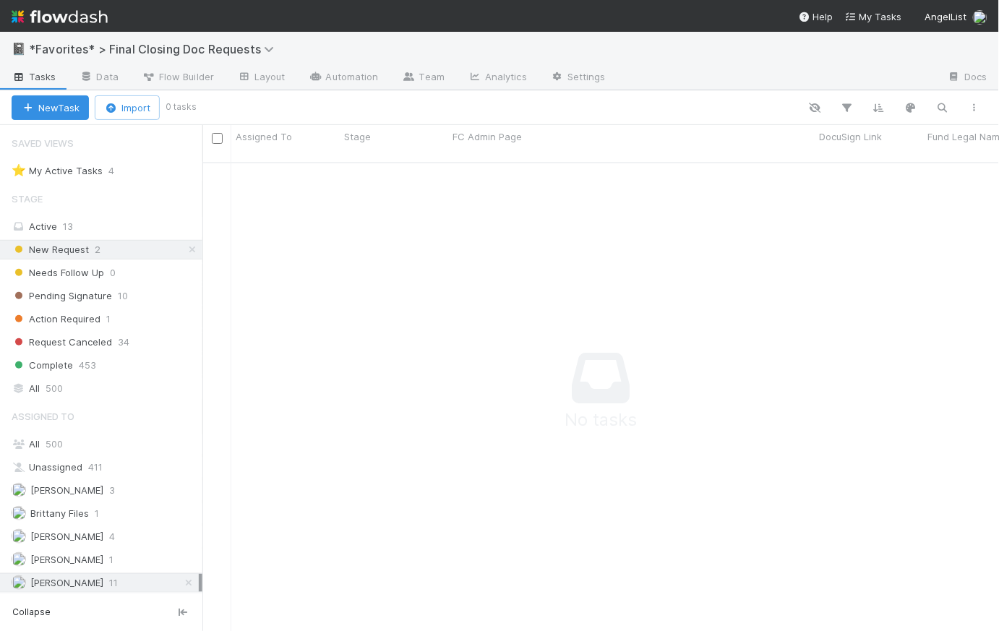
scroll to position [461, 787]
click at [92, 301] on span "Pending Signature" at bounding box center [62, 296] width 101 height 18
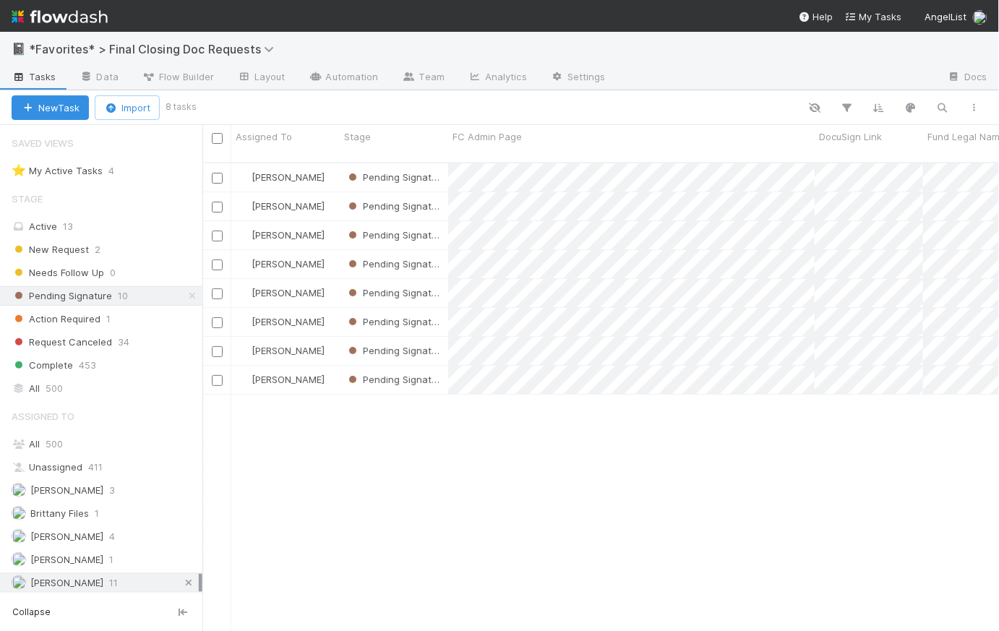
click at [181, 581] on icon at bounding box center [188, 582] width 14 height 9
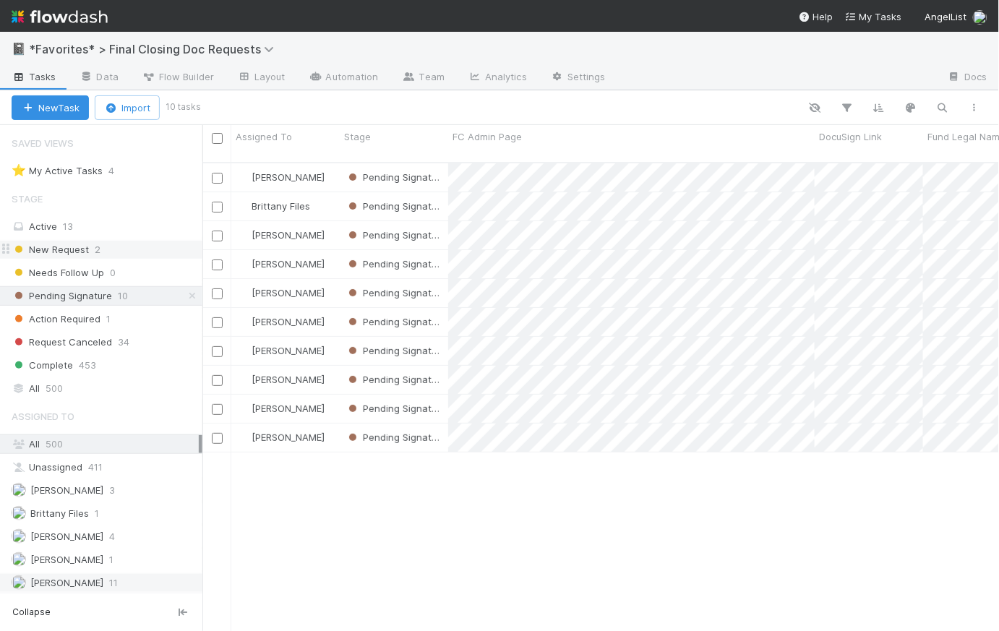
click at [80, 251] on span "New Request" at bounding box center [50, 250] width 77 height 18
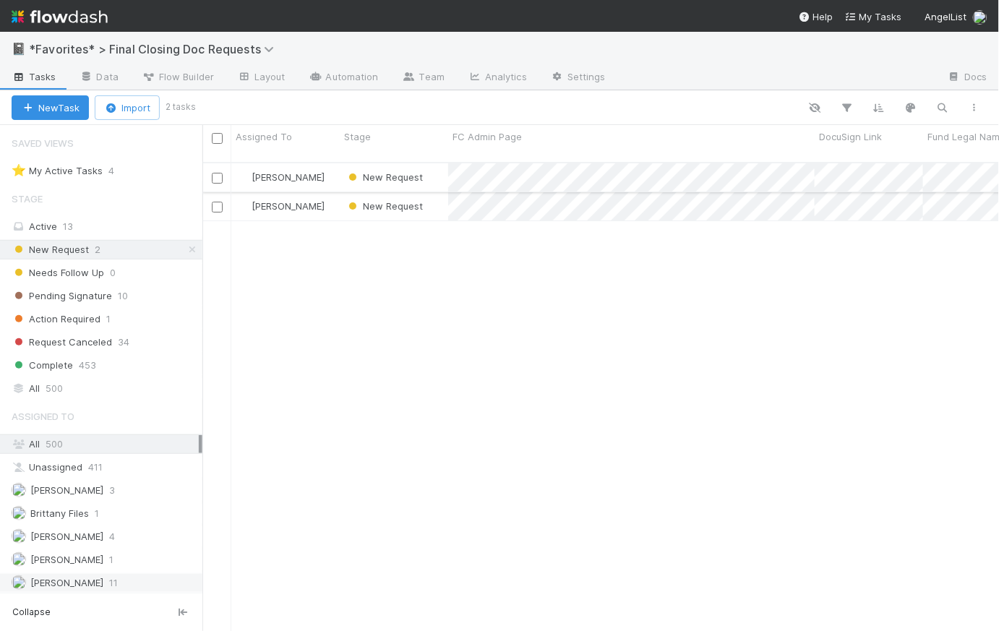
click at [435, 169] on div "New Request" at bounding box center [394, 177] width 108 height 28
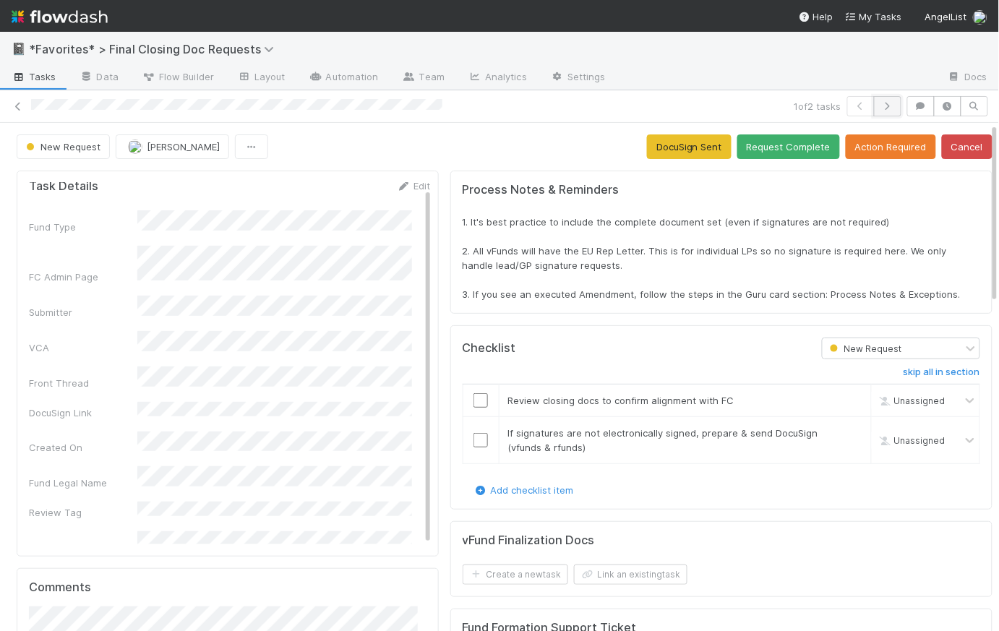
click at [884, 102] on icon "button" at bounding box center [888, 106] width 14 height 9
click at [855, 105] on icon "button" at bounding box center [861, 106] width 14 height 9
click at [32, 79] on span "Tasks" at bounding box center [34, 76] width 45 height 14
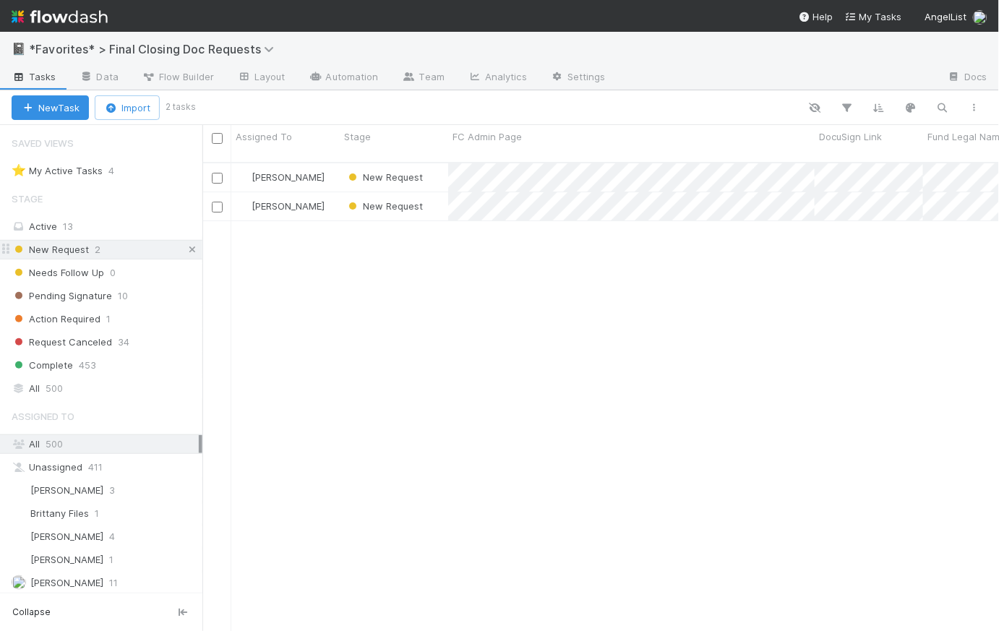
click at [187, 245] on icon at bounding box center [192, 249] width 14 height 9
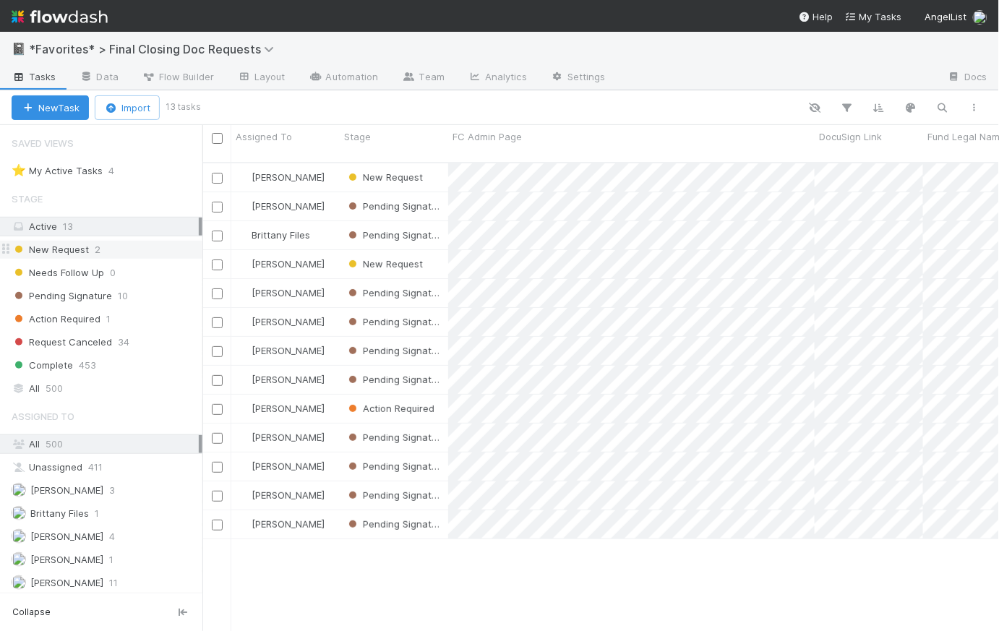
click at [52, 13] on img at bounding box center [60, 16] width 96 height 25
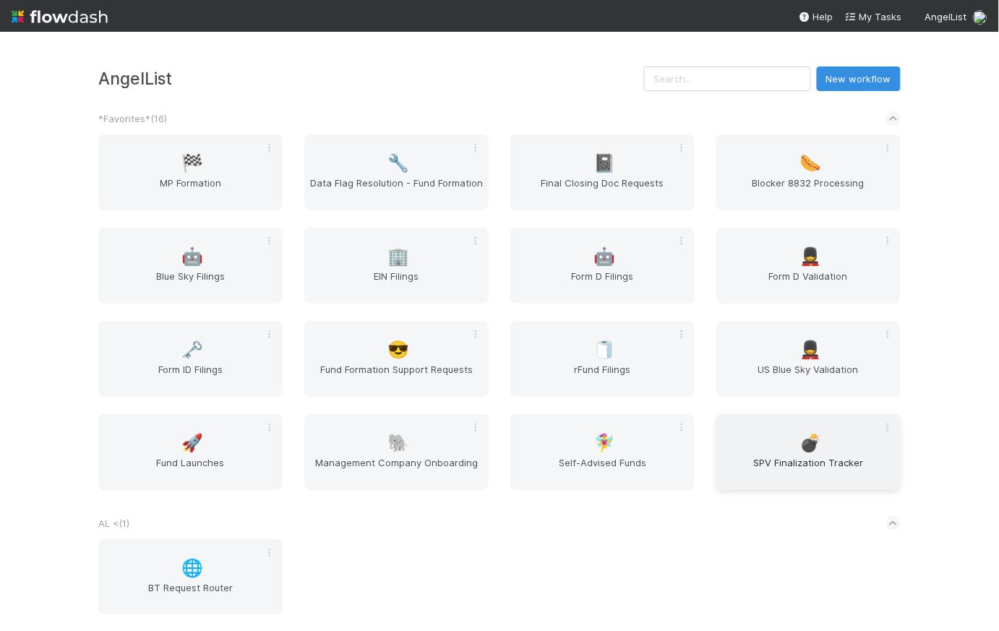
click at [835, 466] on span "SPV Finalization Tracker" at bounding box center [808, 470] width 173 height 29
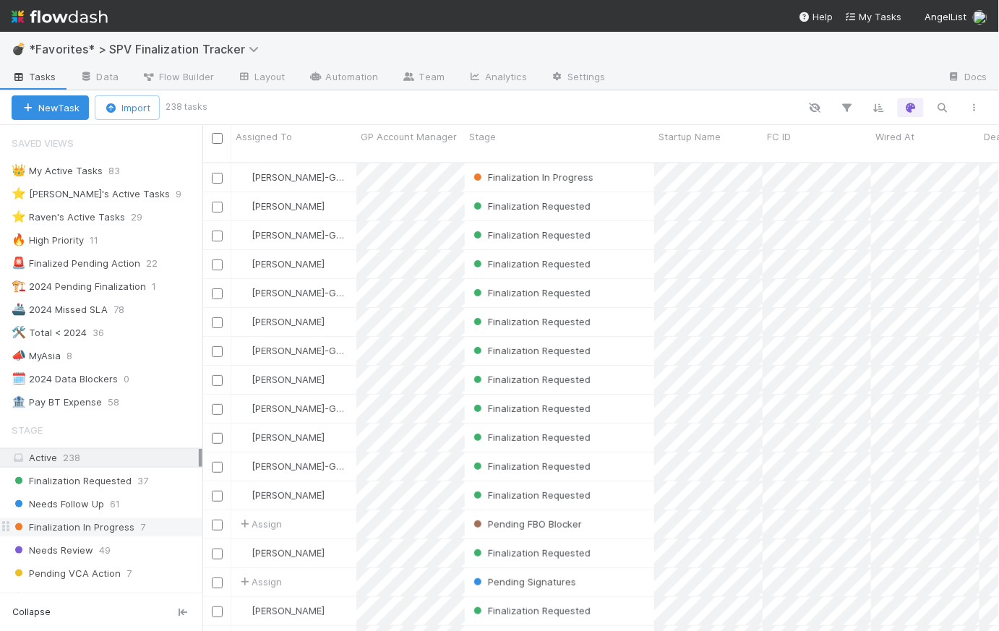
click at [104, 521] on span "Finalization In Progress" at bounding box center [73, 527] width 123 height 18
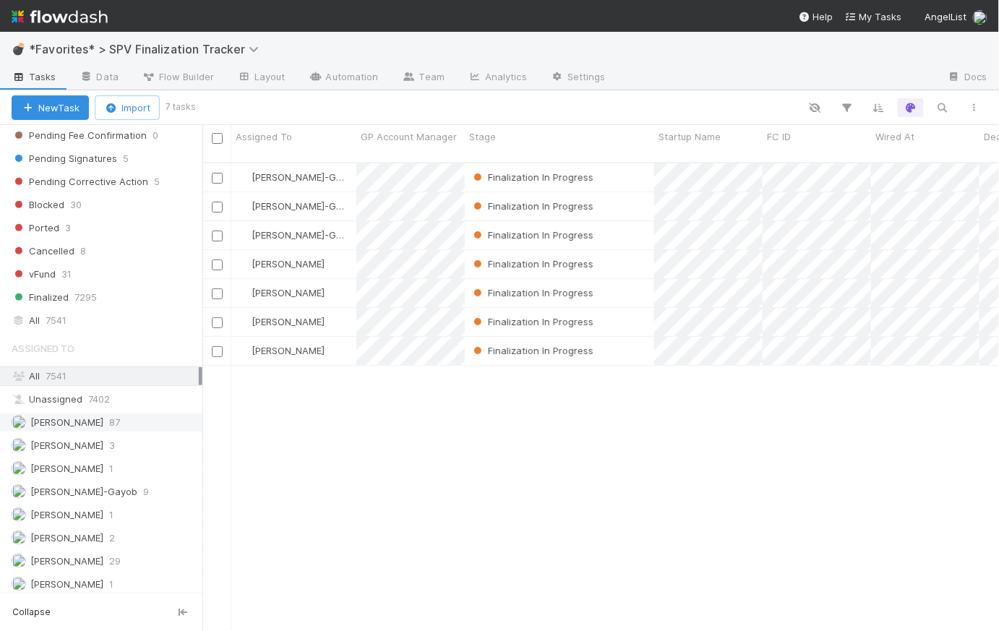
click at [92, 422] on span "[PERSON_NAME]" at bounding box center [66, 422] width 73 height 12
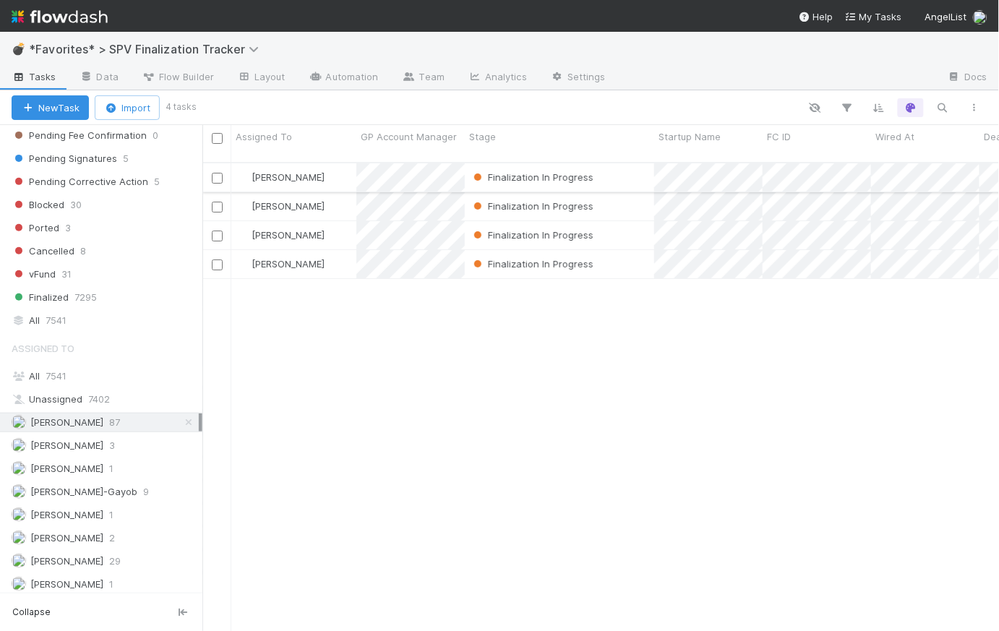
click at [631, 163] on div "Finalization In Progress" at bounding box center [559, 177] width 189 height 28
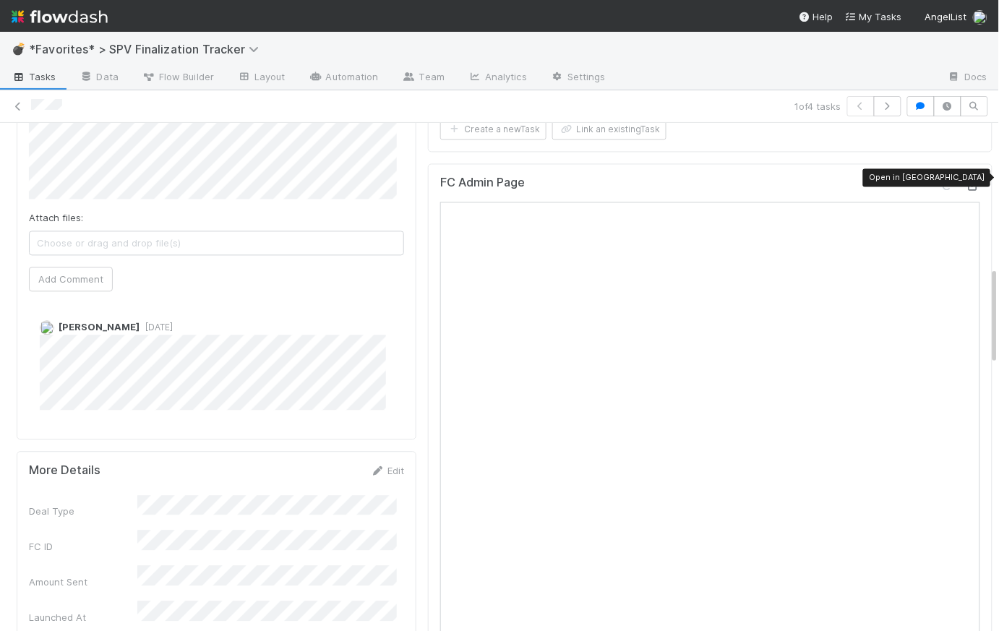
click at [966, 181] on icon at bounding box center [973, 185] width 14 height 9
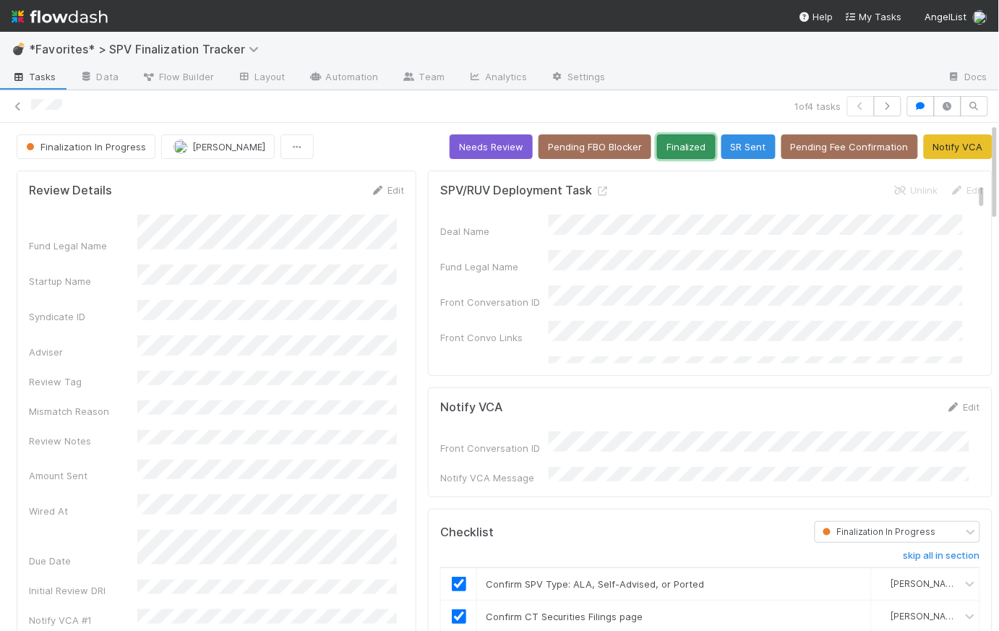
click at [681, 145] on button "Finalized" at bounding box center [686, 146] width 59 height 25
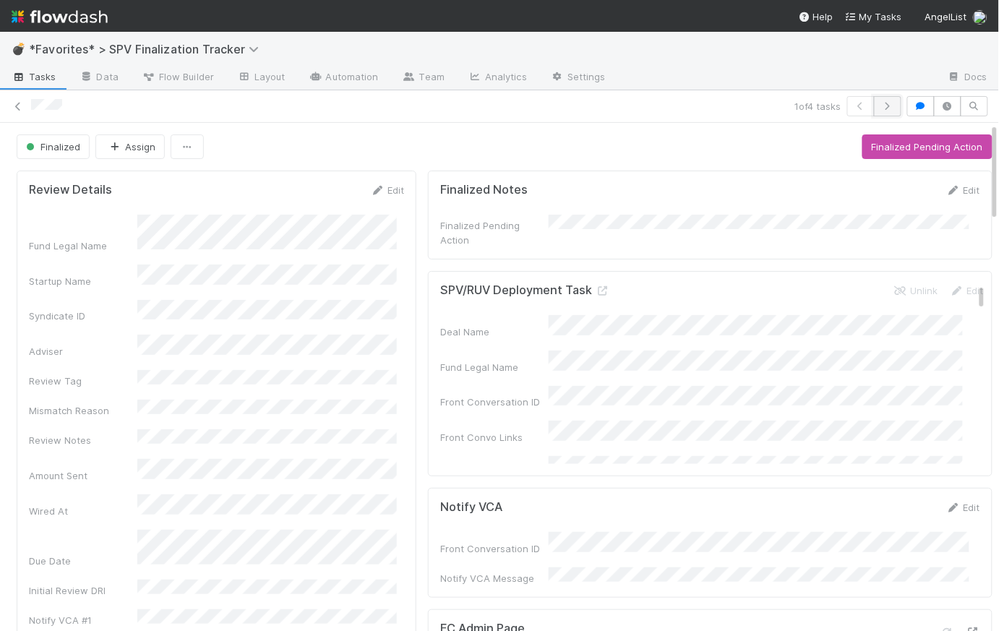
click at [881, 110] on icon "button" at bounding box center [888, 106] width 14 height 9
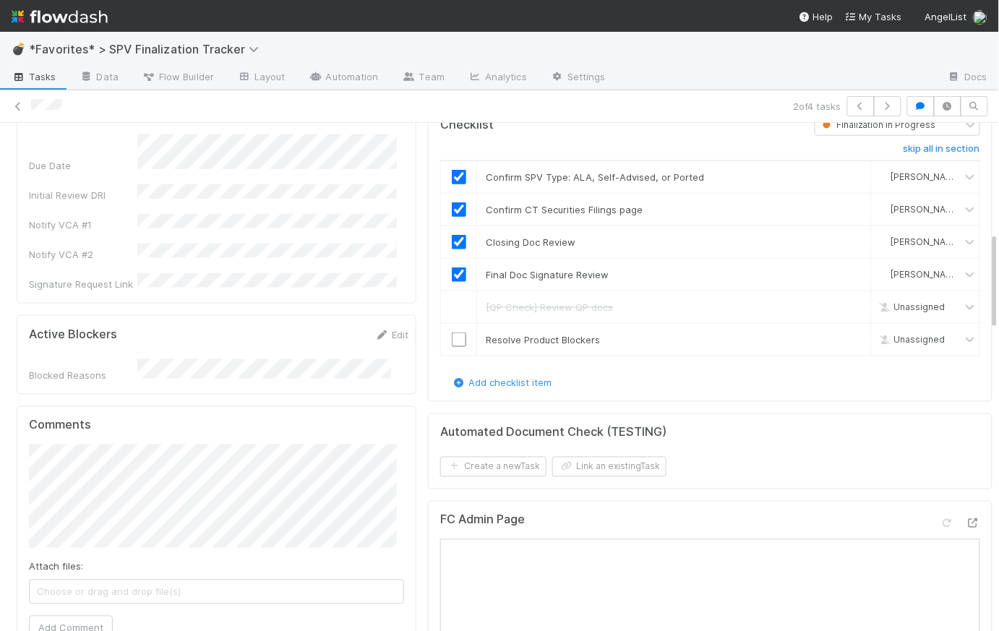
scroll to position [640, 0]
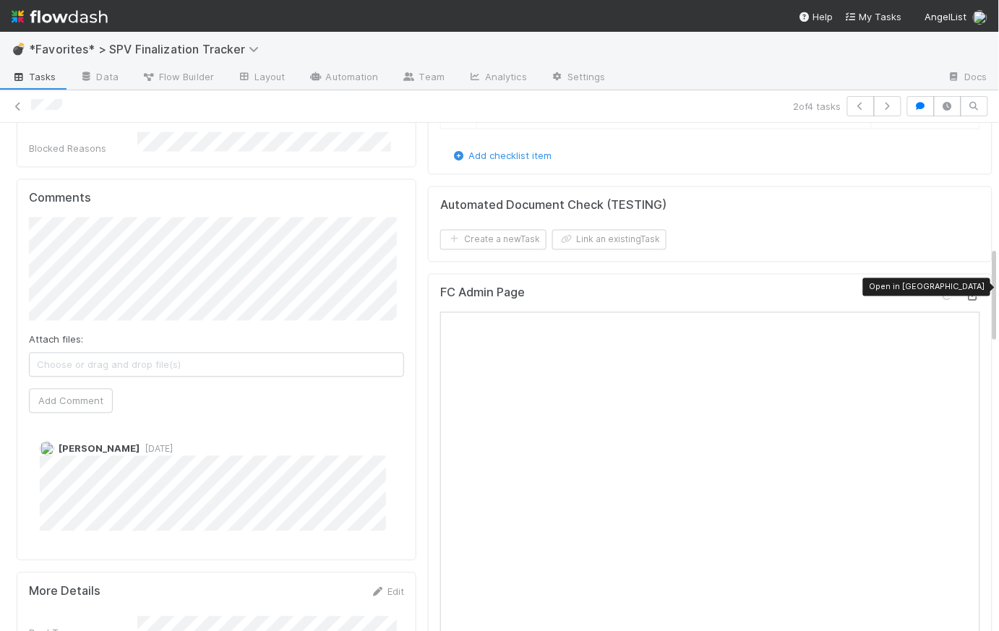
click at [966, 292] on icon at bounding box center [973, 296] width 14 height 9
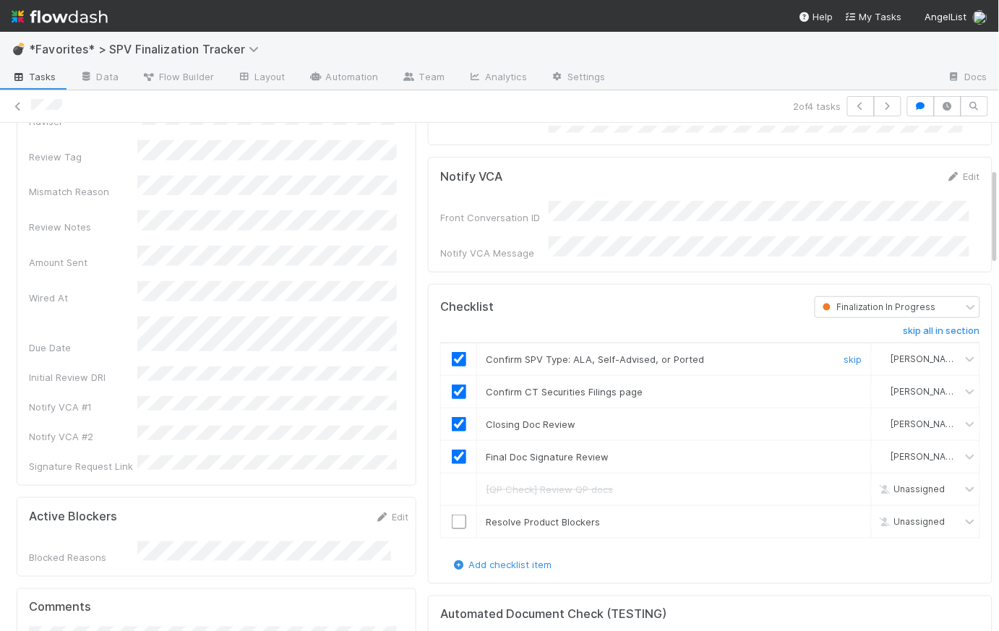
scroll to position [0, 0]
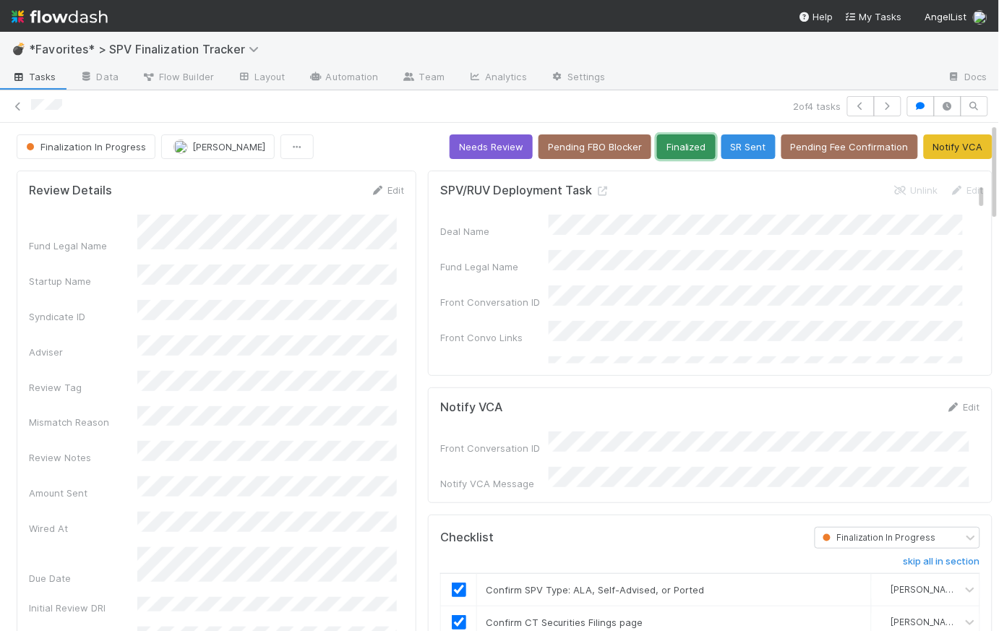
click at [674, 142] on button "Finalized" at bounding box center [686, 146] width 59 height 25
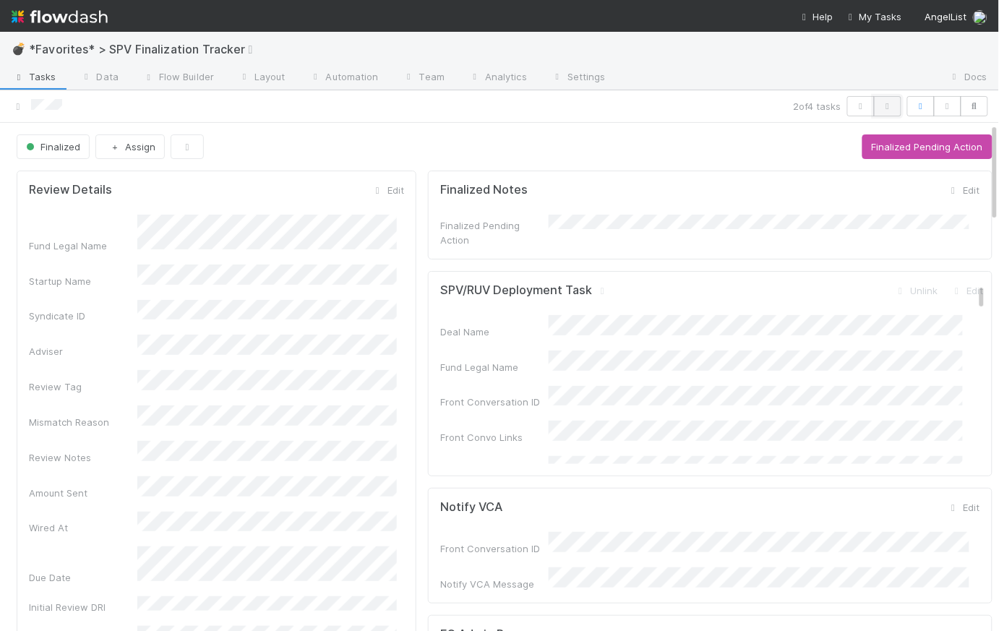
click at [881, 109] on icon "button" at bounding box center [888, 106] width 14 height 9
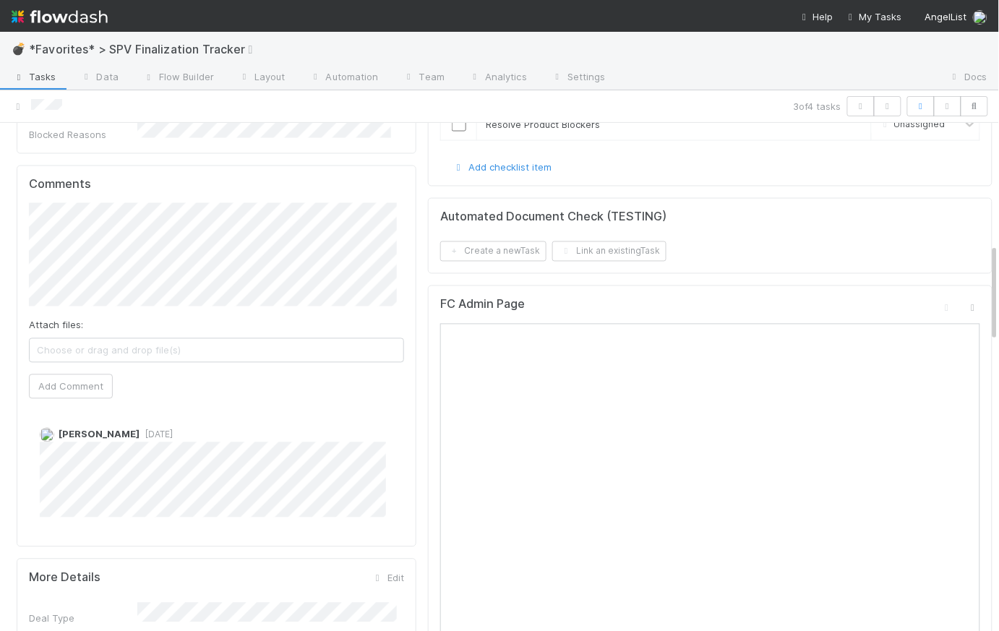
scroll to position [627, 0]
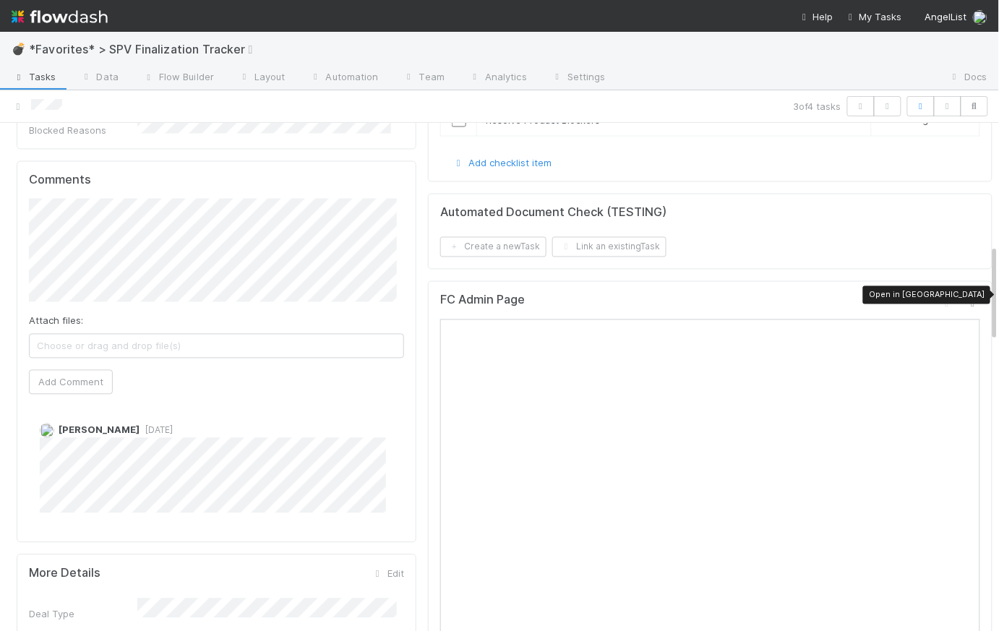
click at [966, 299] on icon at bounding box center [973, 303] width 14 height 9
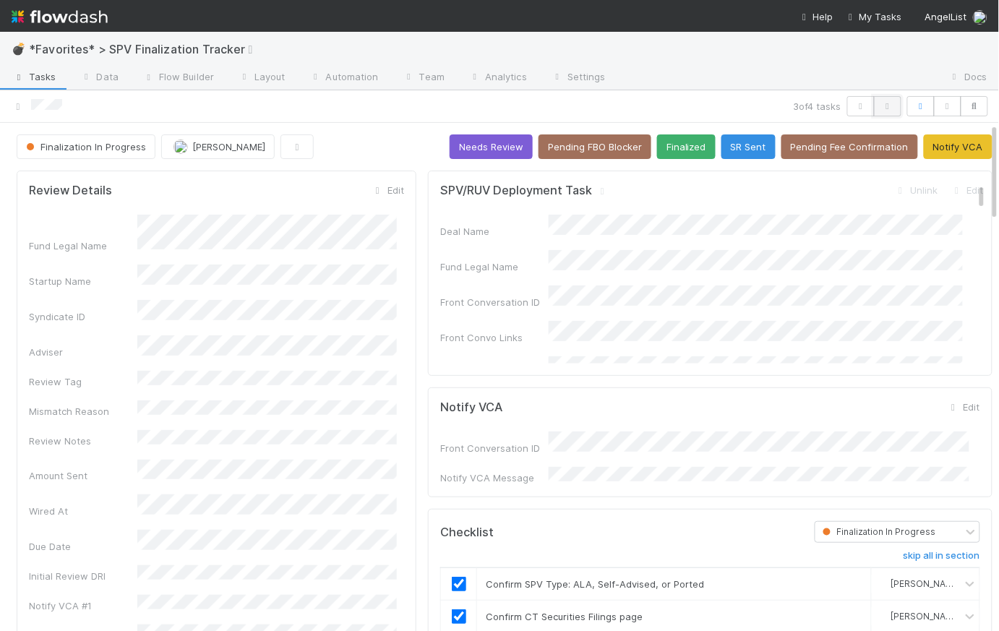
click at [882, 102] on icon "button" at bounding box center [888, 106] width 14 height 9
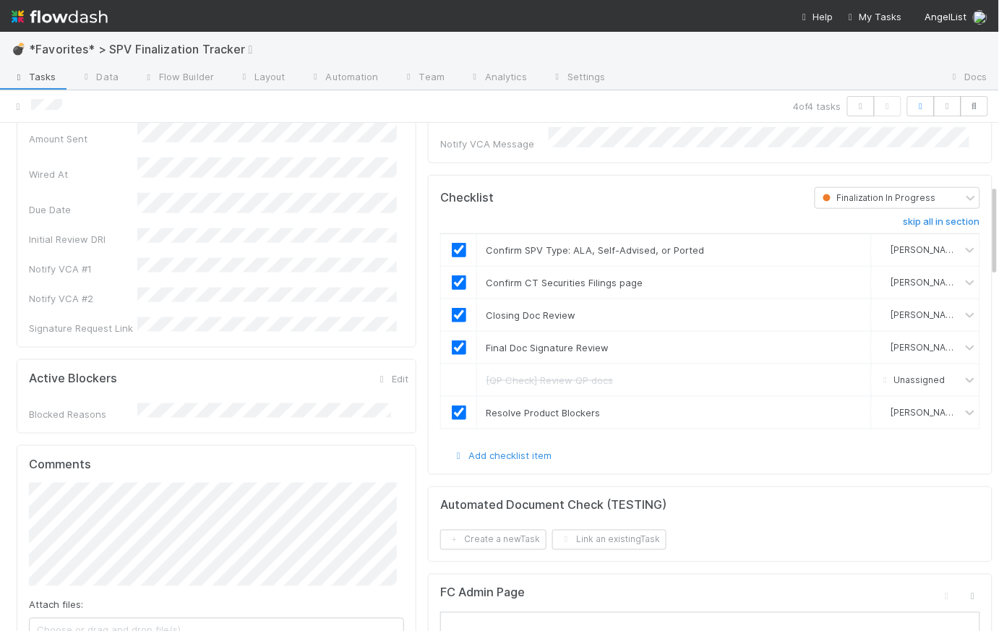
scroll to position [709, 0]
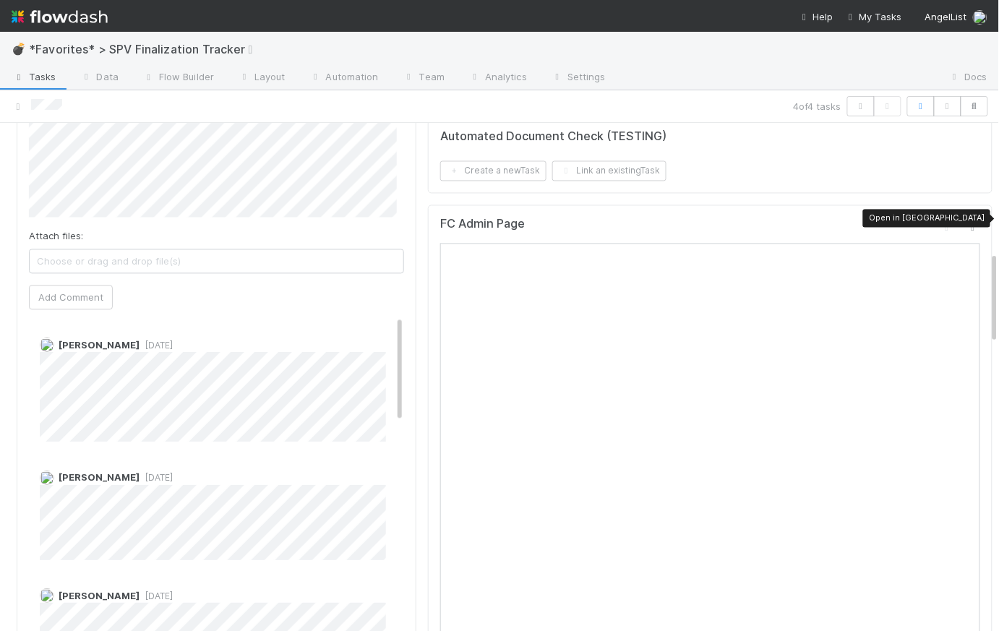
click at [966, 223] on icon at bounding box center [973, 227] width 14 height 9
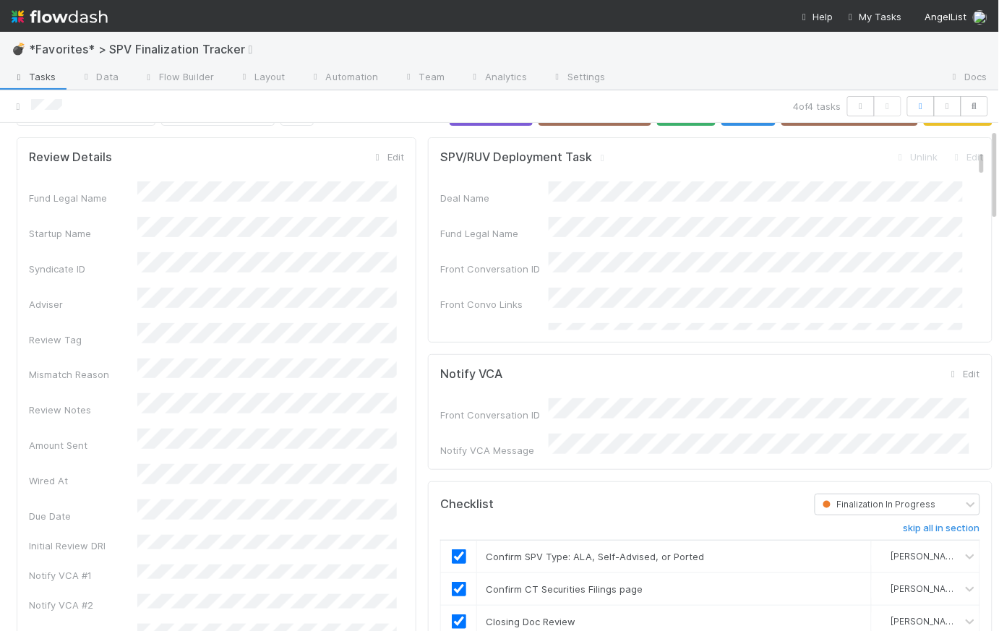
scroll to position [0, 0]
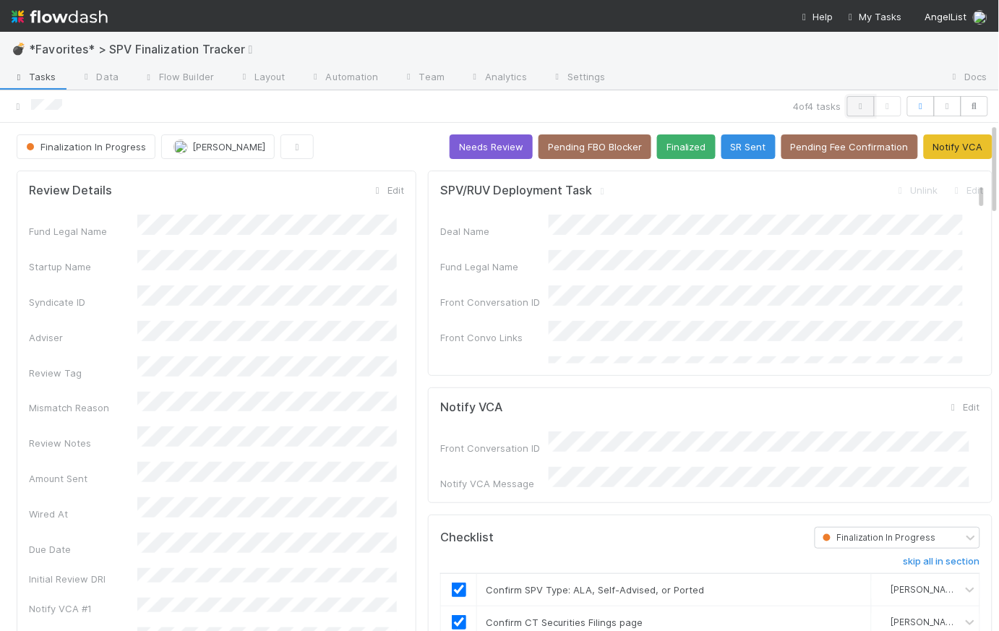
click at [860, 102] on button "button" at bounding box center [860, 106] width 27 height 20
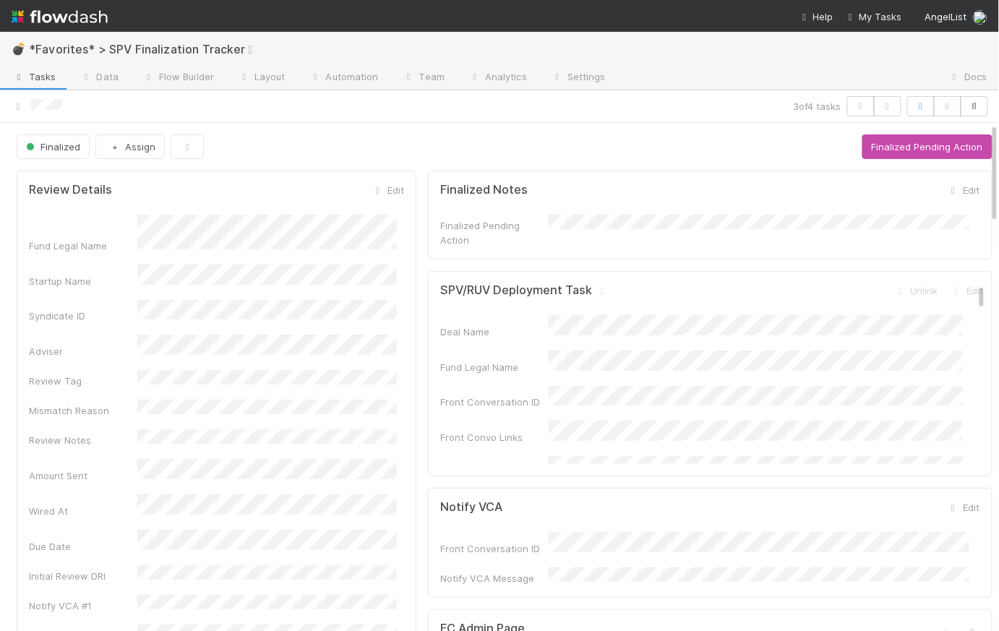
click at [40, 73] on span "Tasks" at bounding box center [34, 76] width 45 height 14
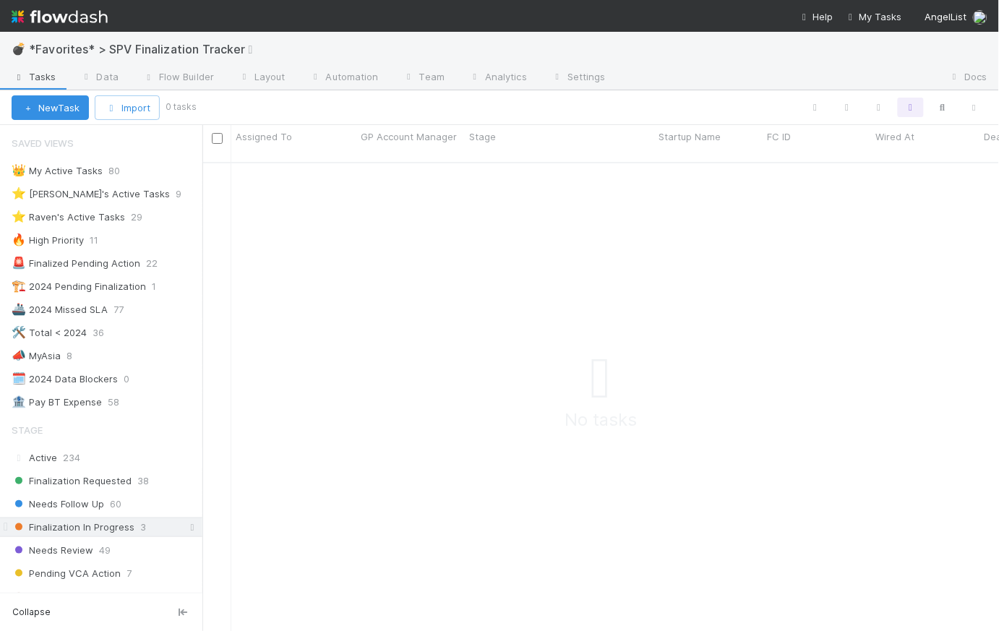
scroll to position [461, 787]
click at [185, 526] on icon at bounding box center [192, 527] width 14 height 9
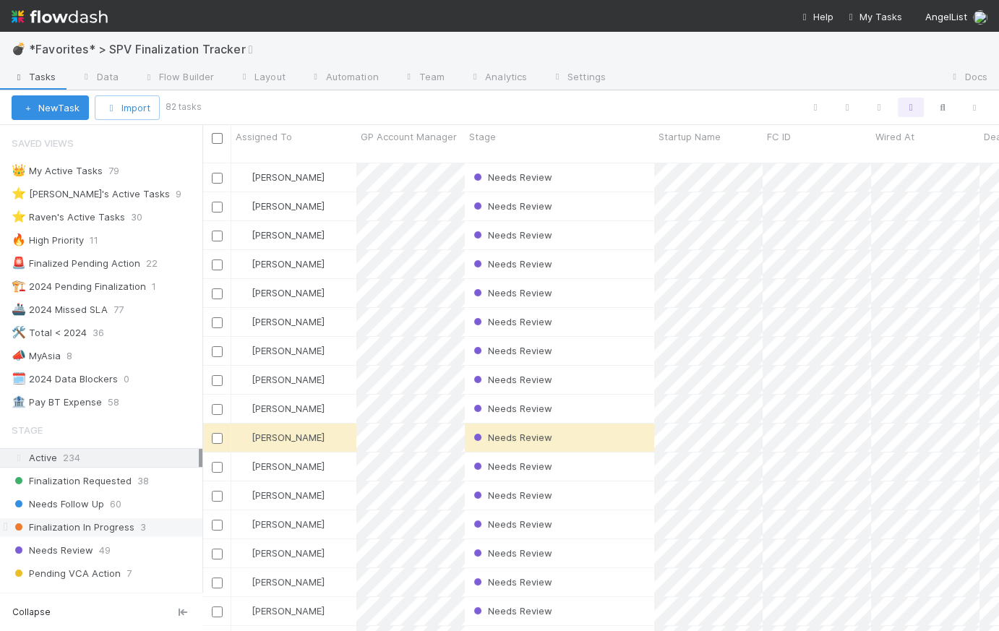
scroll to position [471, 787]
click at [82, 25] on img at bounding box center [60, 16] width 96 height 25
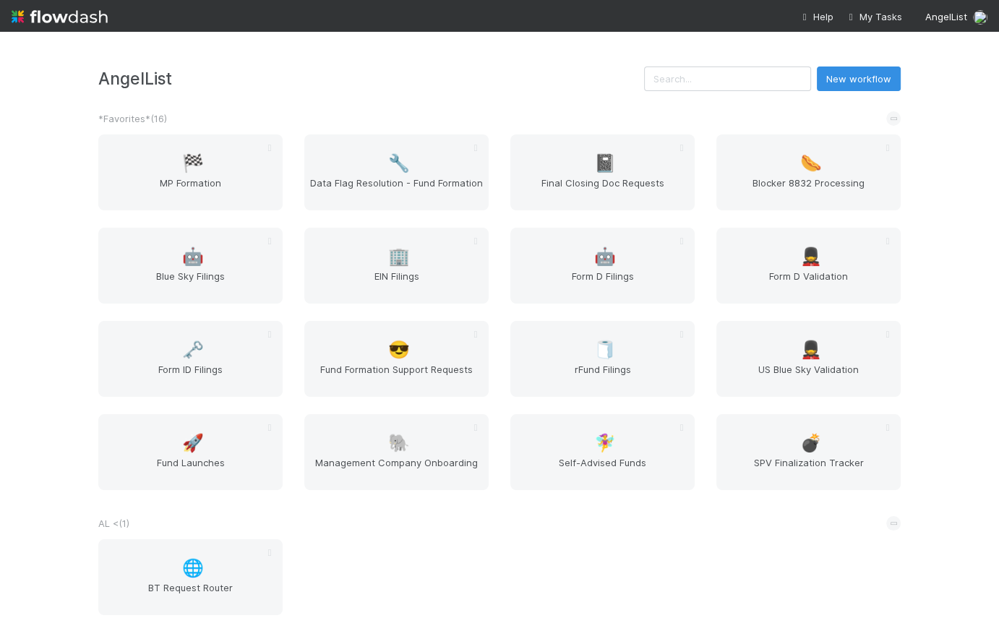
scroll to position [1536, 0]
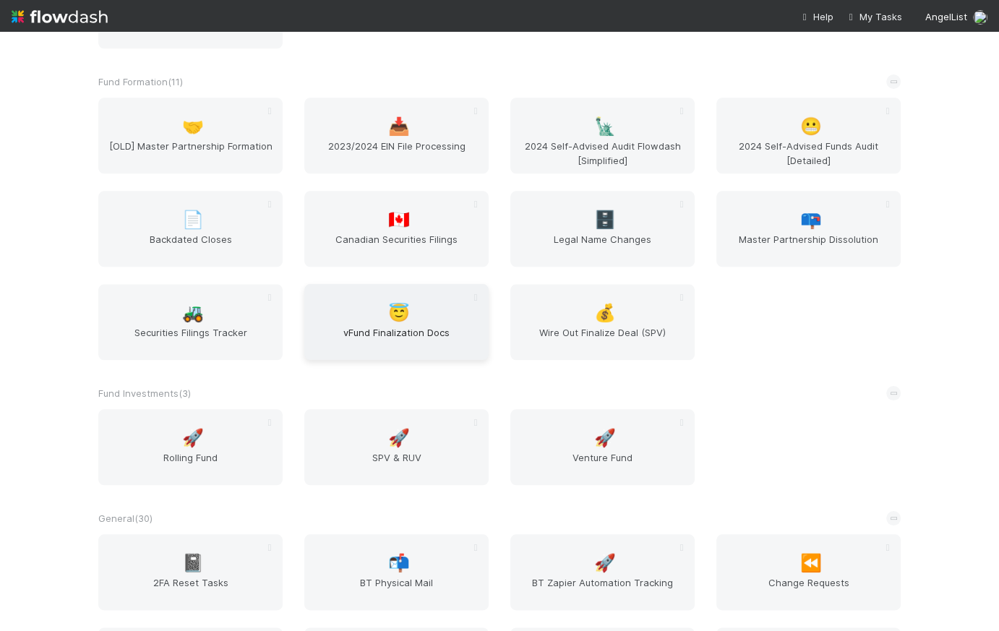
click at [436, 304] on div "😇 vFund Finalization Docs" at bounding box center [396, 322] width 184 height 76
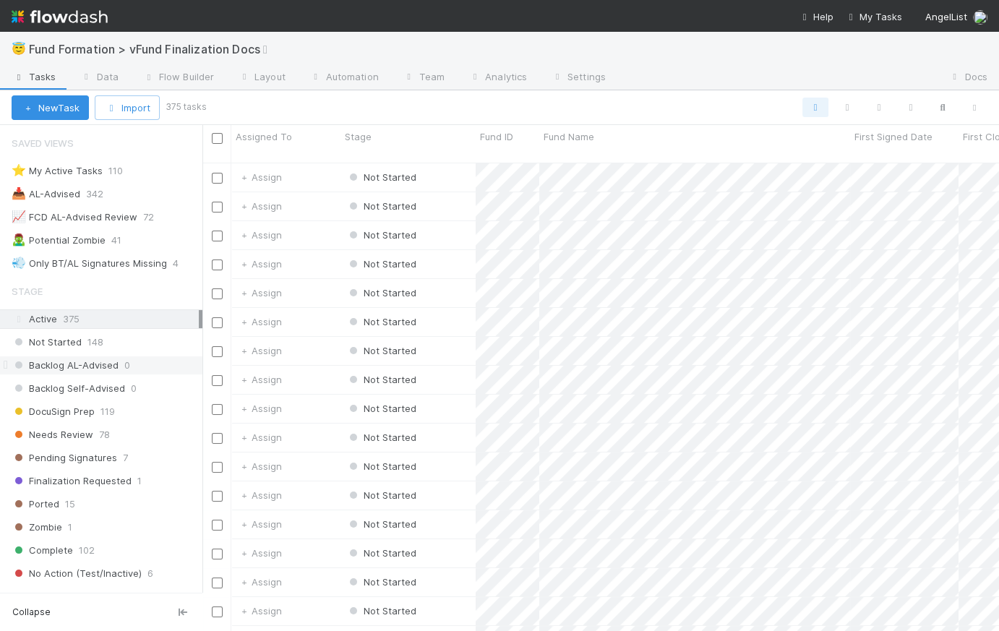
scroll to position [185, 0]
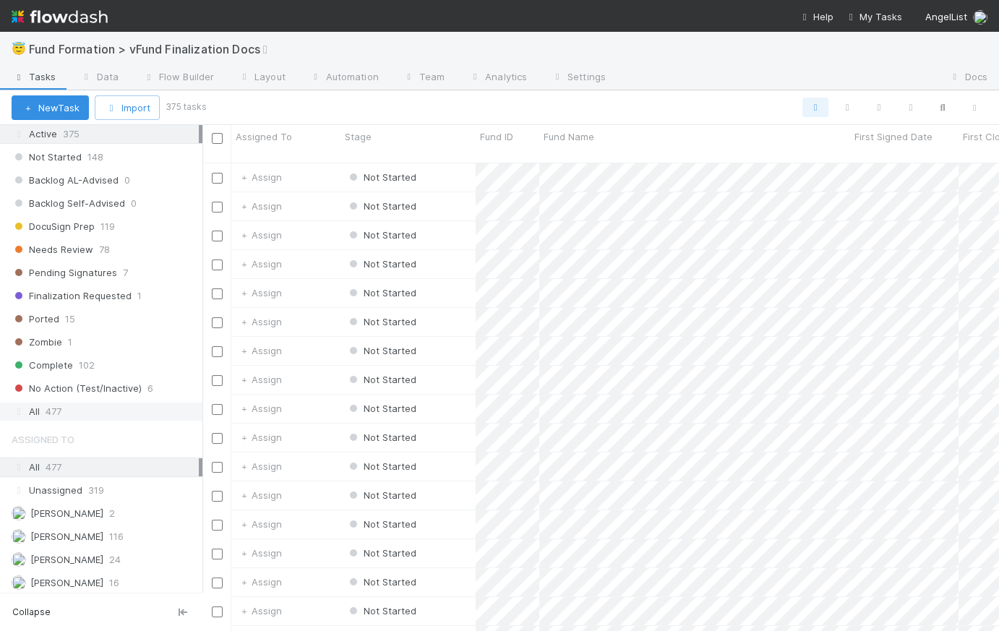
click at [48, 411] on span "477" at bounding box center [54, 412] width 16 height 18
click at [941, 104] on icon "button" at bounding box center [943, 107] width 14 height 13
click at [903, 81] on div at bounding box center [874, 83] width 162 height 22
click at [900, 82] on div at bounding box center [874, 83] width 162 height 22
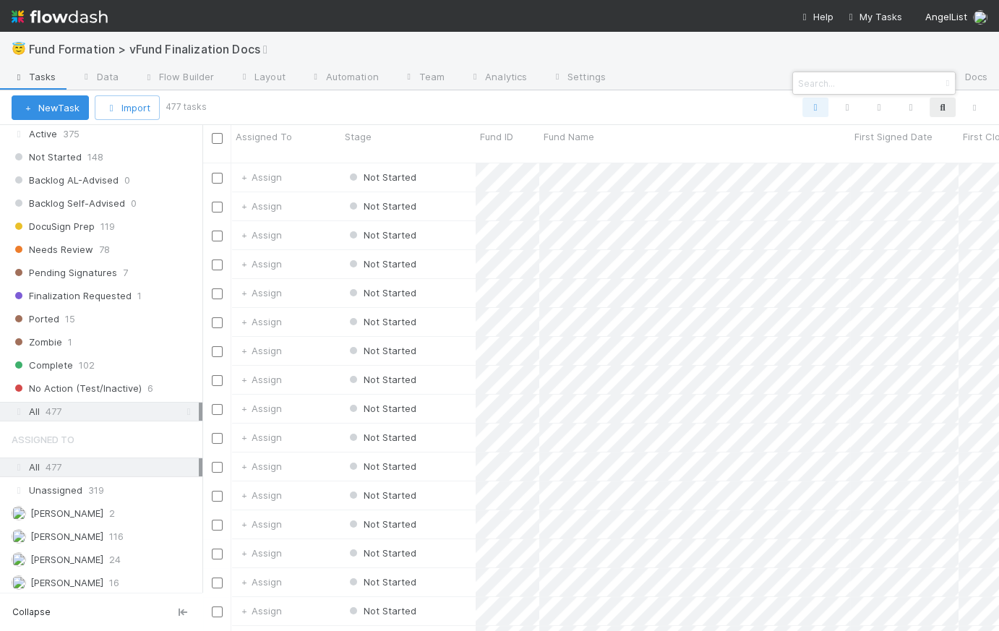
click at [834, 80] on input at bounding box center [867, 82] width 145 height 17
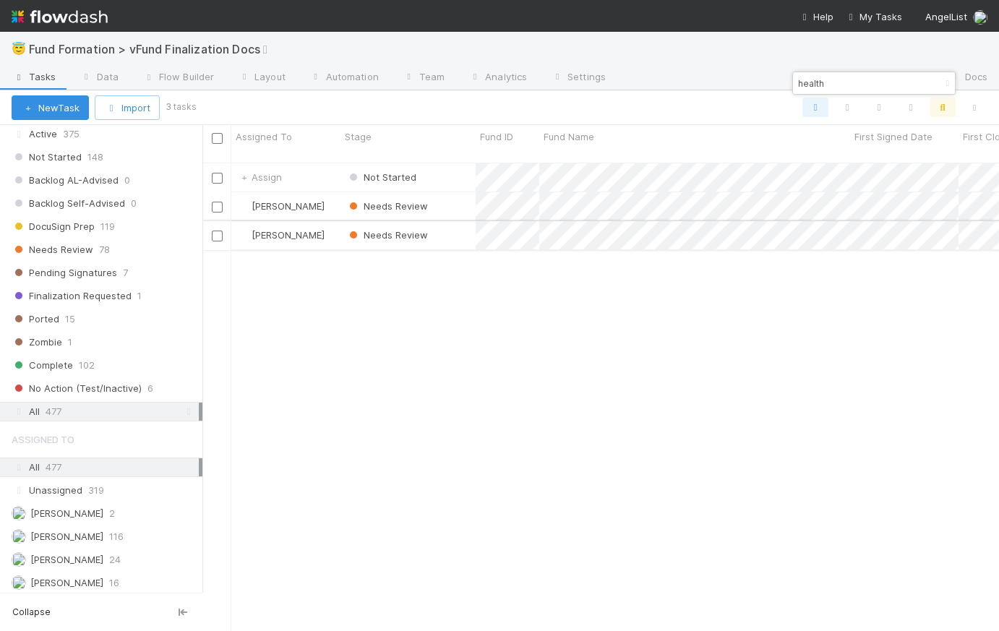
type input "health"
click at [456, 221] on div "Needs Review" at bounding box center [408, 235] width 135 height 28
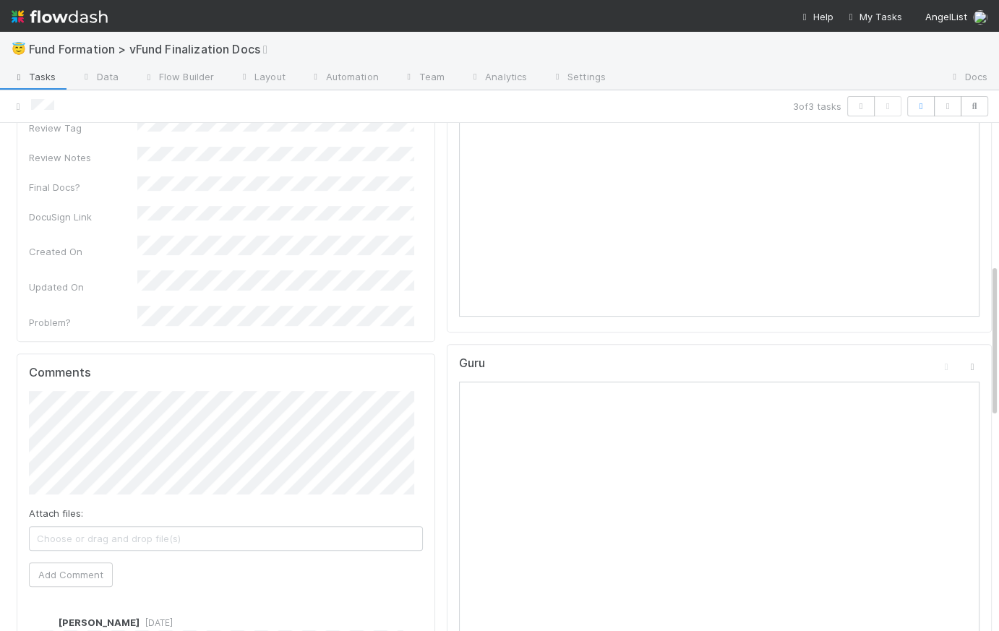
scroll to position [738, 0]
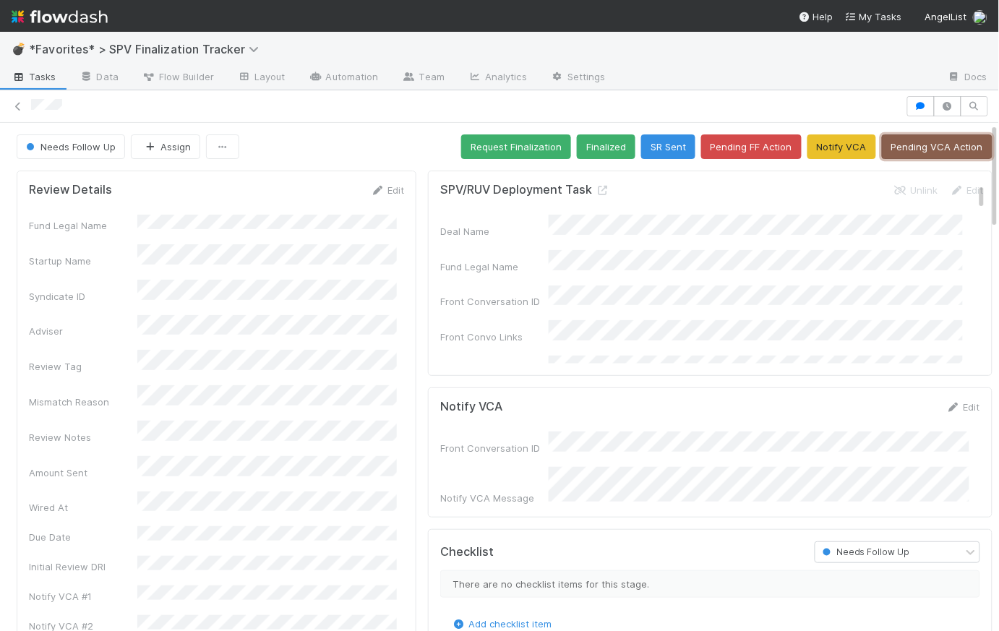
click at [945, 141] on button "Pending VCA Action" at bounding box center [937, 146] width 111 height 25
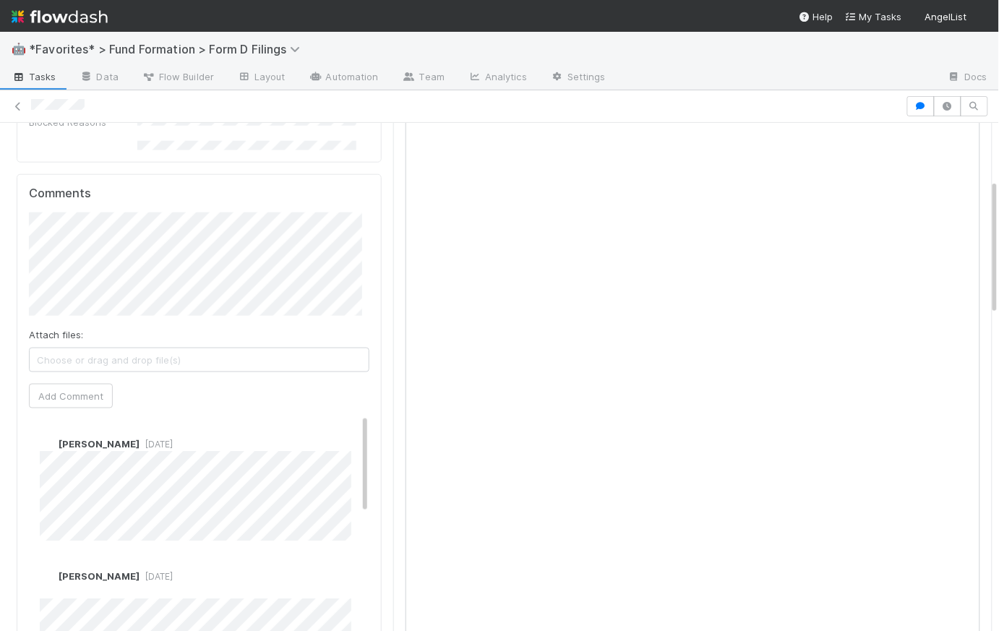
scroll to position [210, 0]
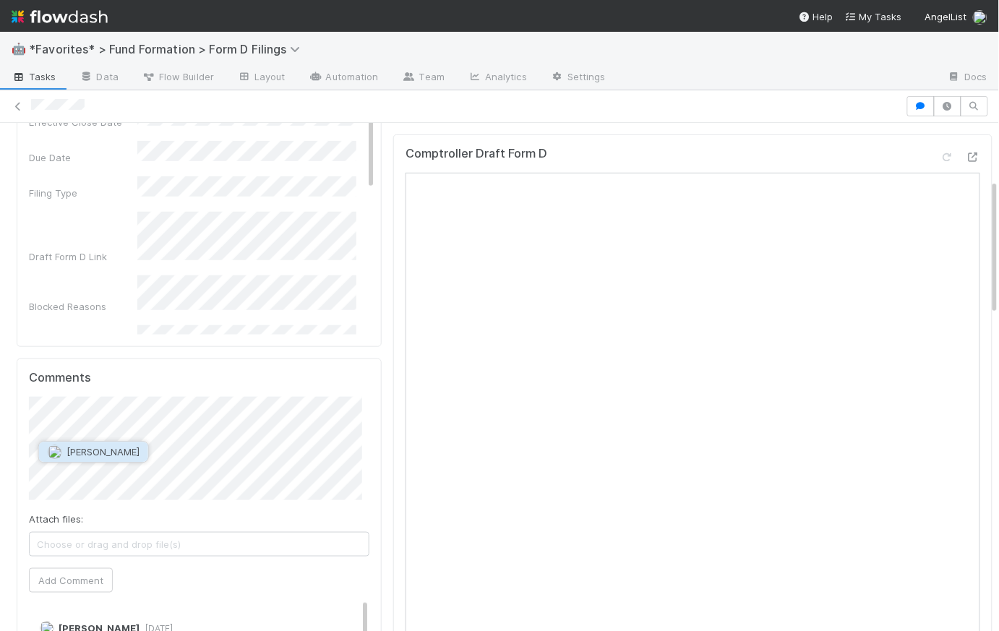
click at [107, 450] on span "[PERSON_NAME]" at bounding box center [103, 452] width 73 height 12
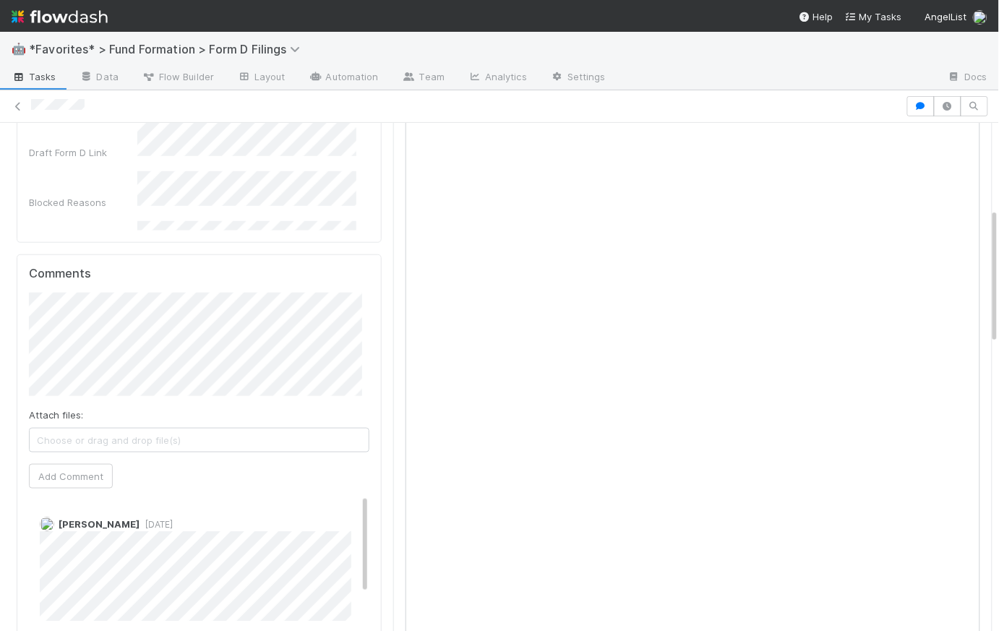
scroll to position [317, 0]
click at [82, 476] on button "Add Comment" at bounding box center [71, 473] width 84 height 25
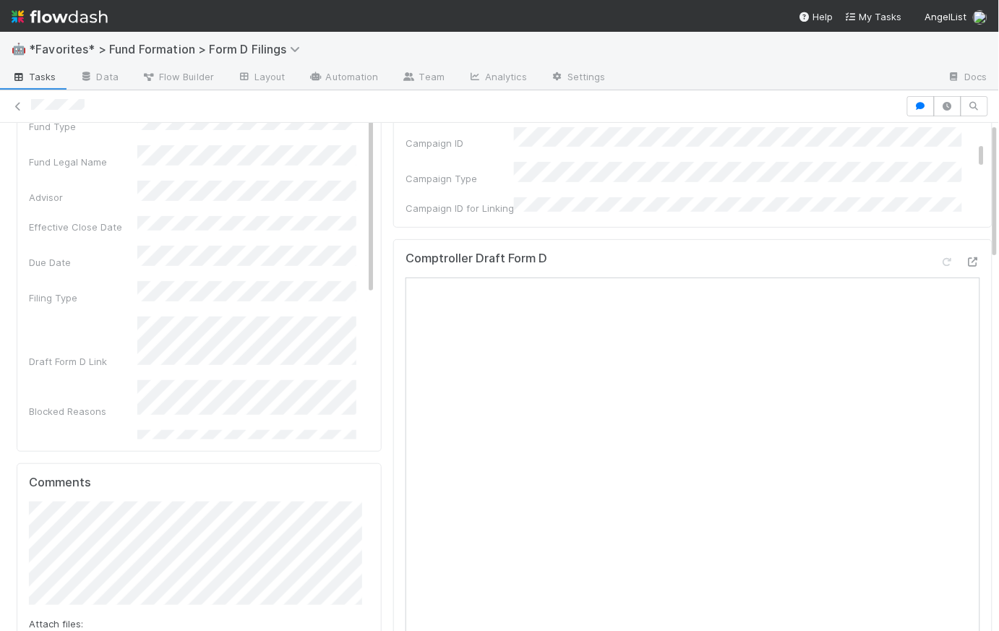
scroll to position [0, 0]
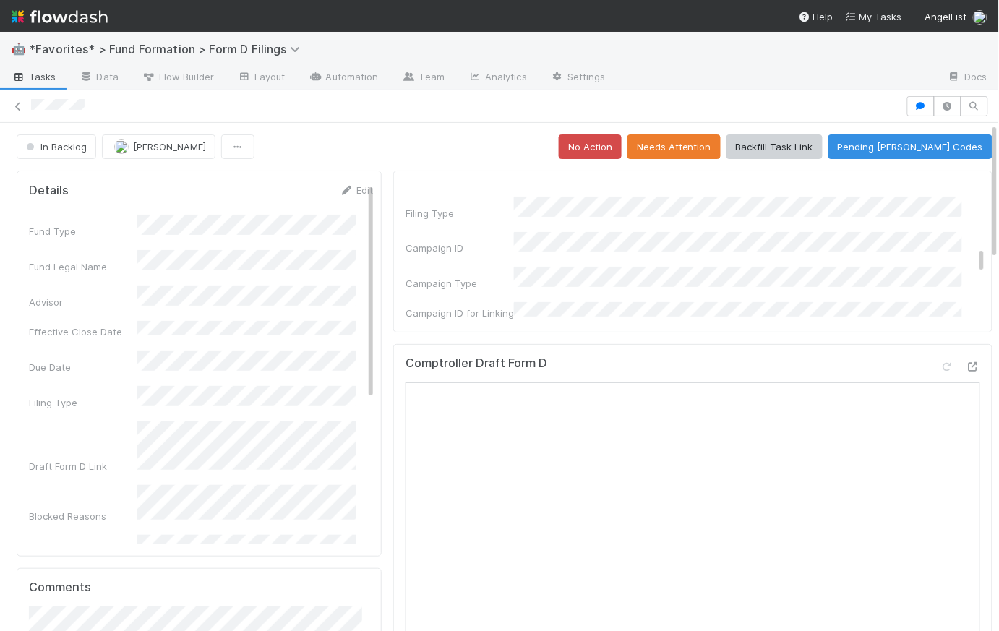
click at [431, 148] on div "In Backlog [PERSON_NAME] No Action Needs Attention Backfill Task Link Pending […" at bounding box center [505, 146] width 976 height 25
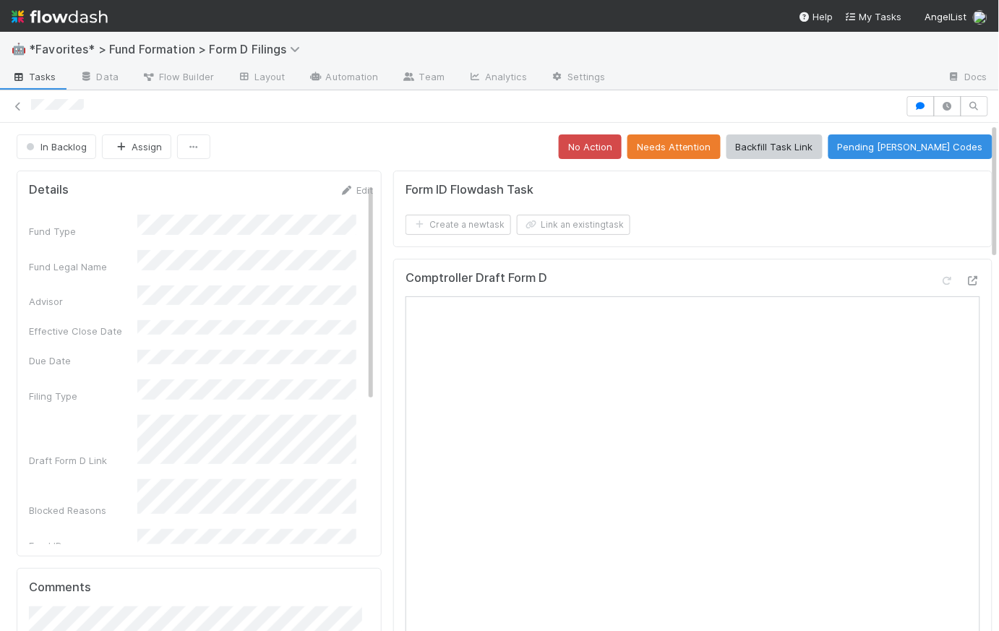
click at [607, 146] on button "No Action" at bounding box center [590, 146] width 63 height 25
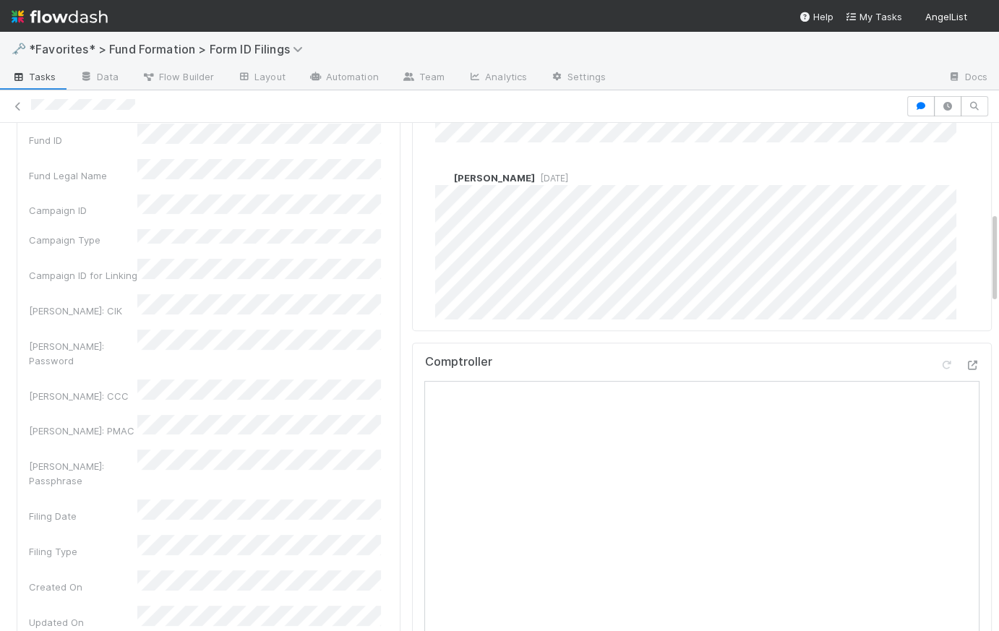
scroll to position [508, 0]
